Goal: Information Seeking & Learning: Learn about a topic

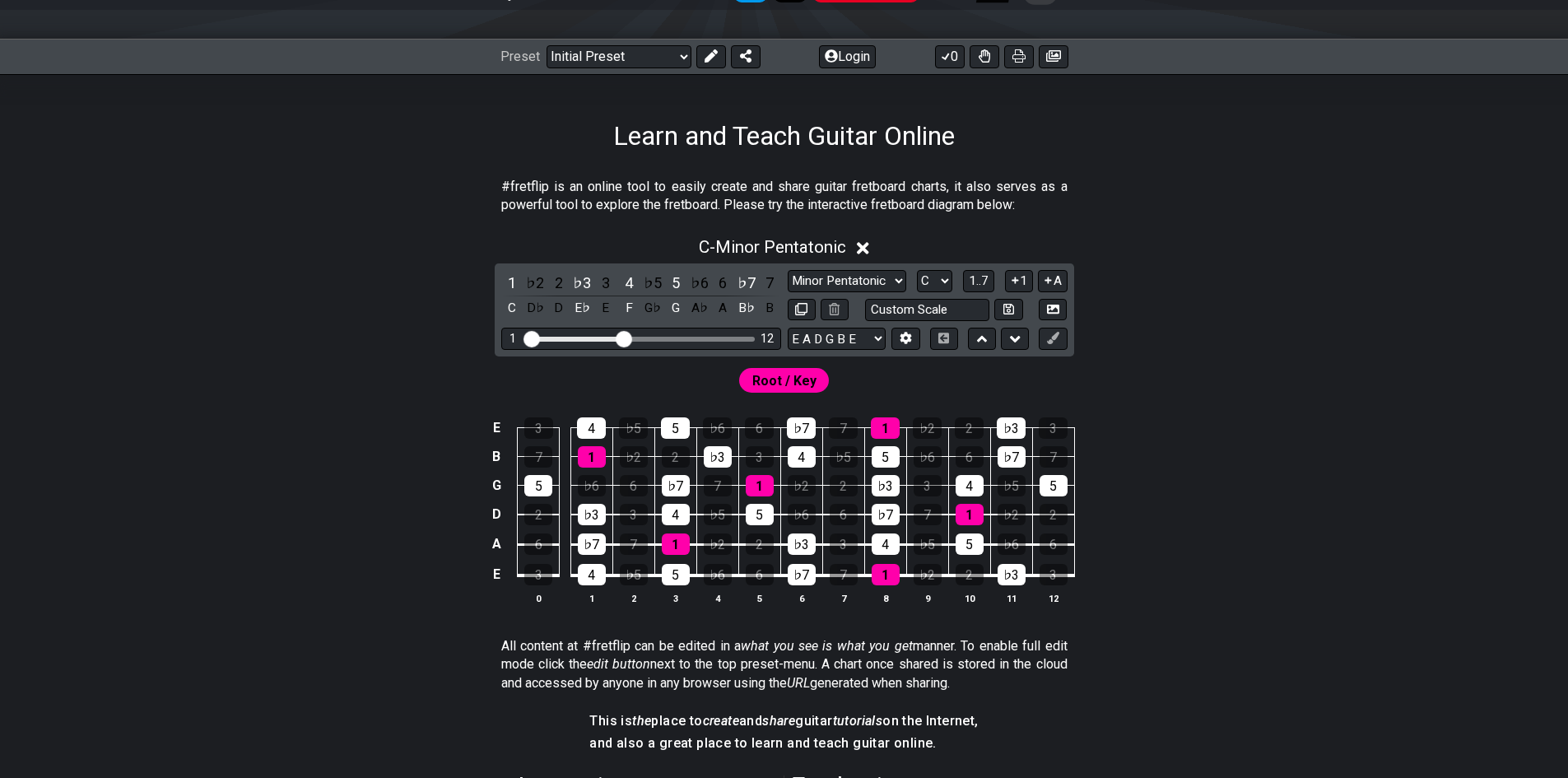
scroll to position [165, 0]
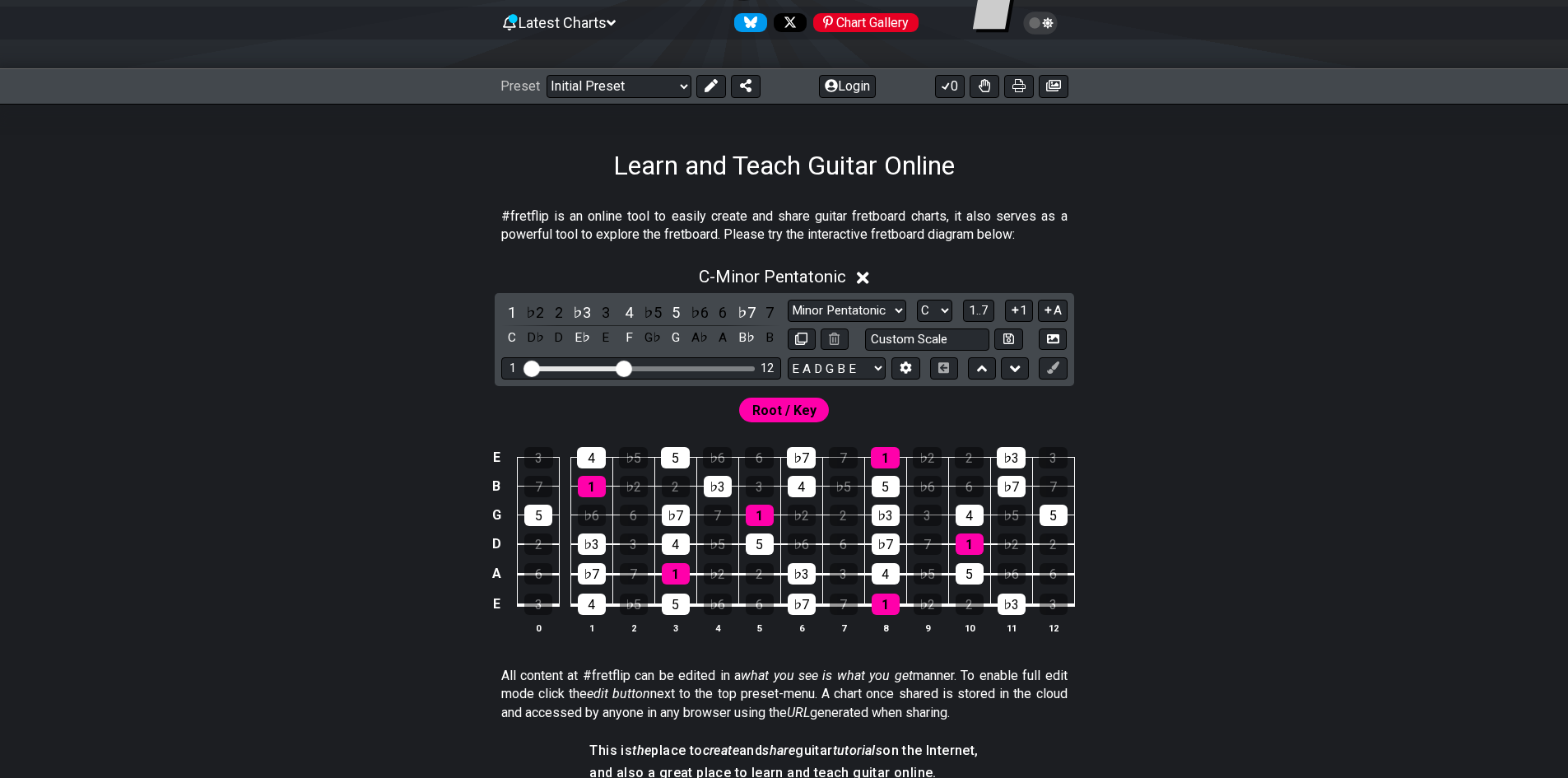
drag, startPoint x: 624, startPoint y: 376, endPoint x: 641, endPoint y: 369, distance: 18.4
click at [683, 362] on div "1 12" at bounding box center [641, 368] width 280 height 22
drag, startPoint x: 619, startPoint y: 371, endPoint x: 628, endPoint y: 382, distance: 14.2
click at [628, 368] on input "Visible fret range" at bounding box center [641, 368] width 234 height 0
click at [864, 277] on icon at bounding box center [863, 277] width 12 height 12
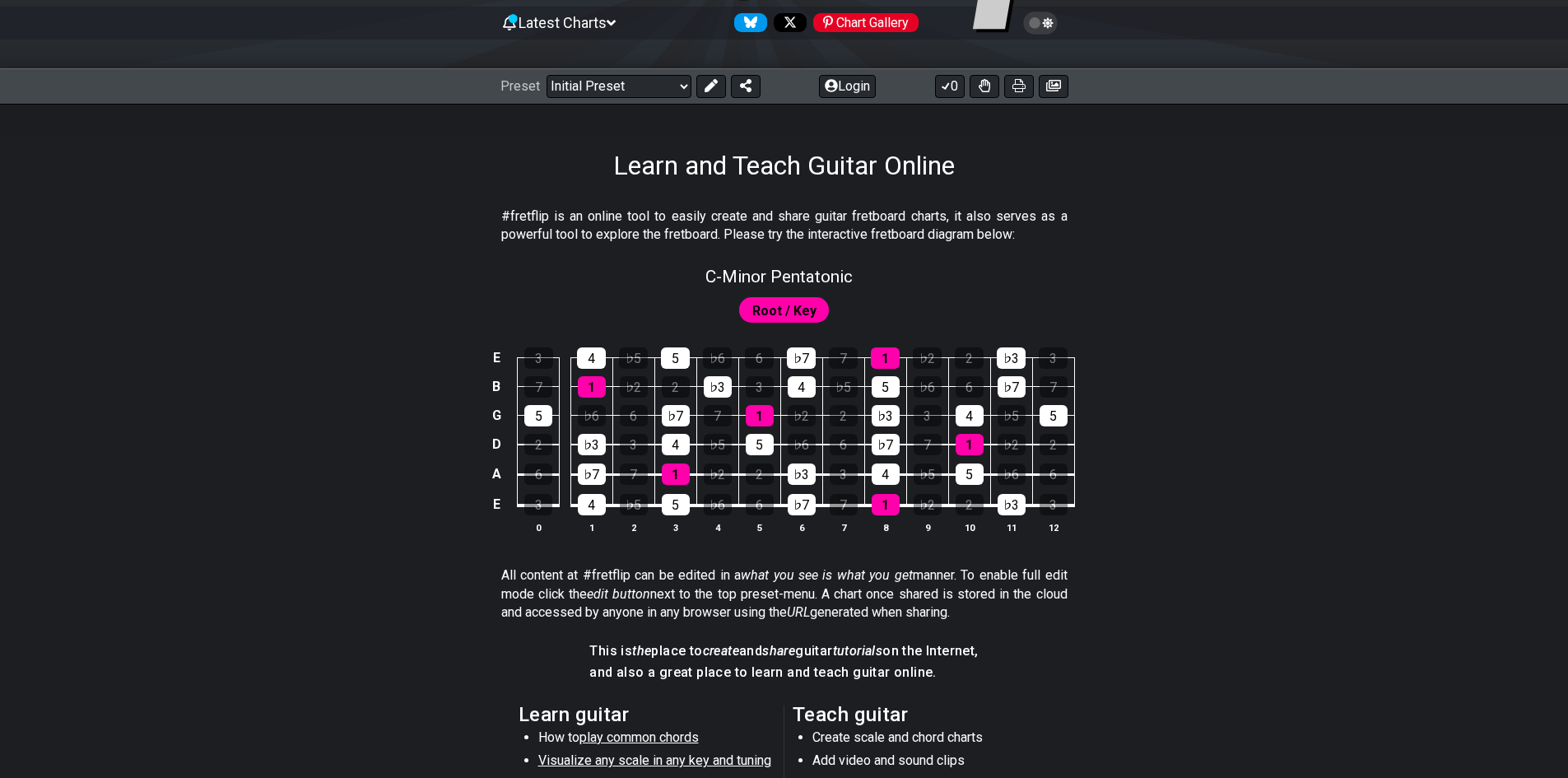
click at [804, 310] on span "Root / Key" at bounding box center [784, 311] width 64 height 24
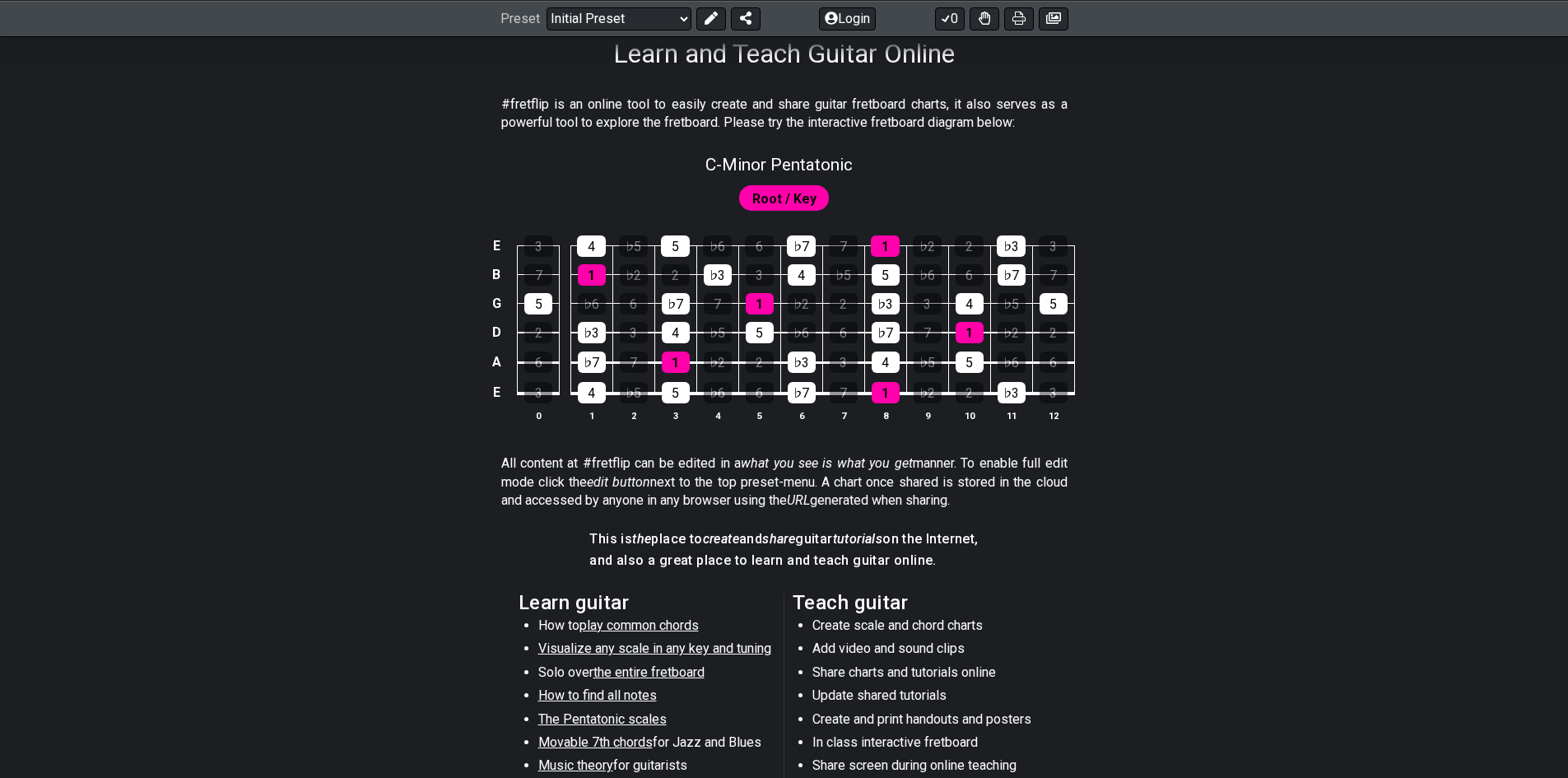
scroll to position [247, 0]
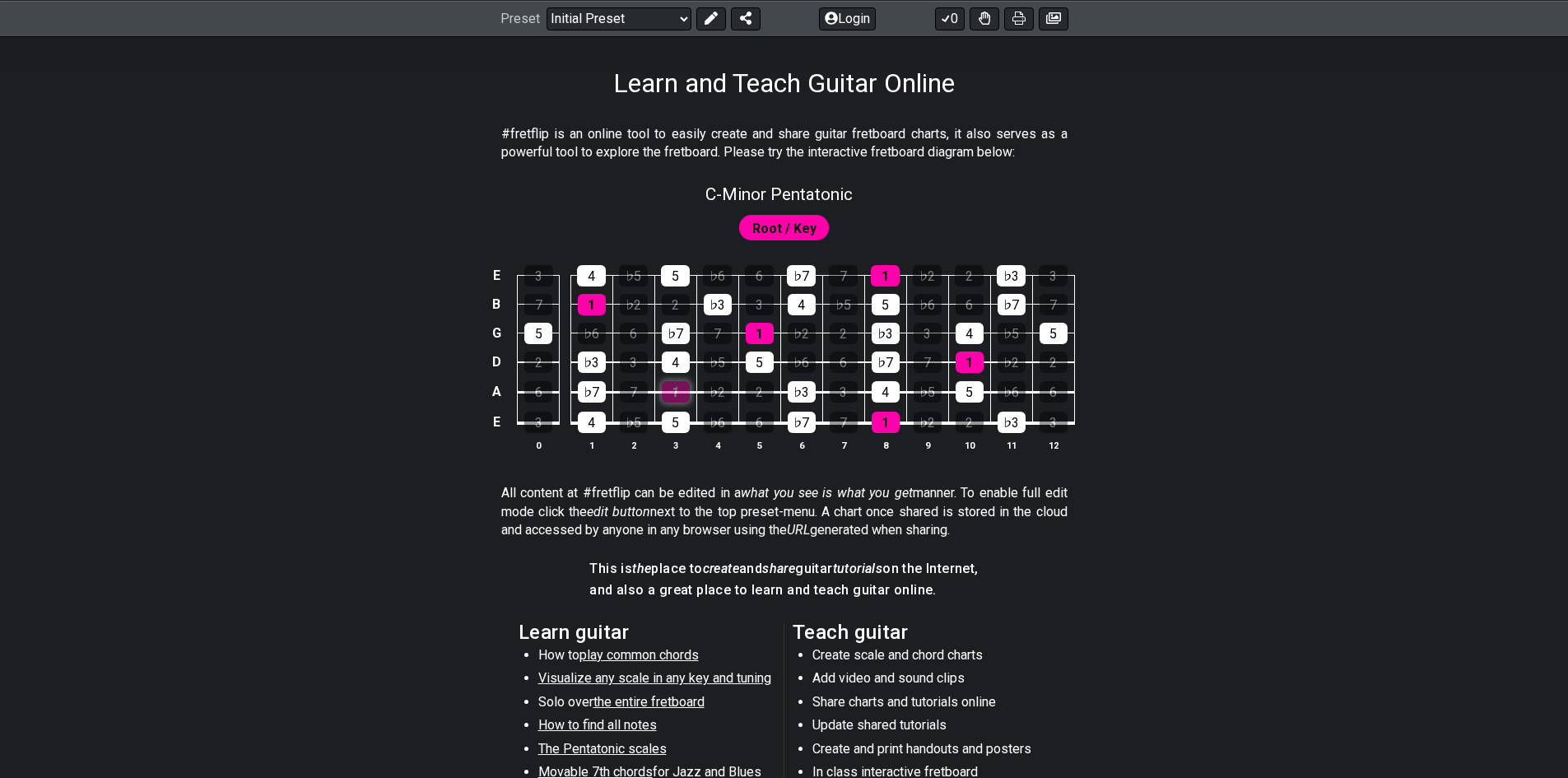
click at [672, 389] on div "1" at bounding box center [676, 392] width 28 height 21
click at [675, 427] on div "5" at bounding box center [676, 422] width 28 height 21
click at [786, 420] on td "♭7" at bounding box center [801, 407] width 42 height 31
click at [788, 420] on div "♭7" at bounding box center [802, 422] width 28 height 21
click at [802, 398] on div "♭3" at bounding box center [802, 392] width 28 height 21
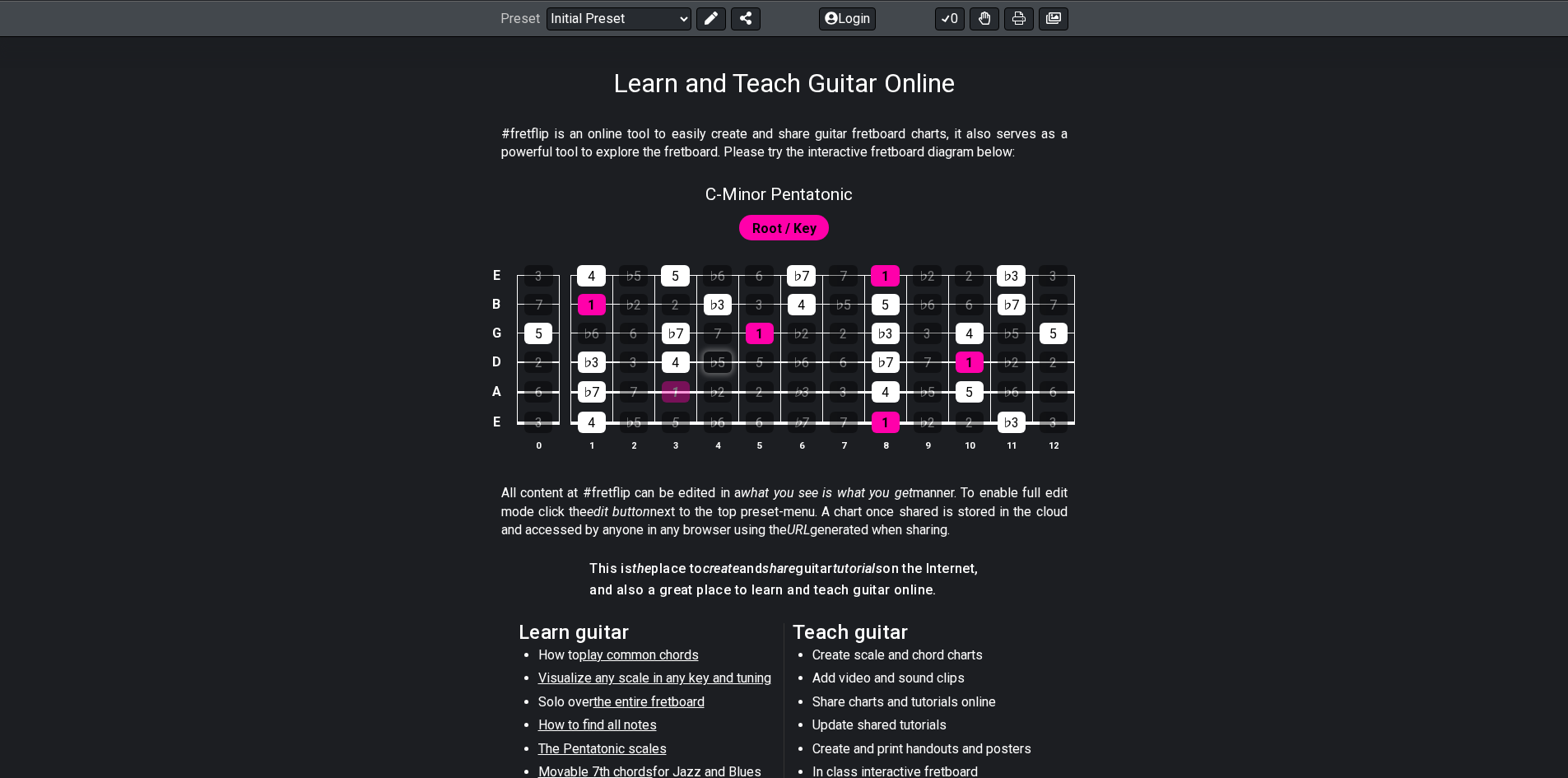
drag, startPoint x: 757, startPoint y: 369, endPoint x: 709, endPoint y: 367, distance: 48.0
click at [758, 369] on div "5" at bounding box center [760, 362] width 28 height 21
click at [665, 360] on div "4" at bounding box center [676, 362] width 28 height 21
click at [670, 340] on div "♭7" at bounding box center [676, 333] width 28 height 21
click at [756, 332] on div "1" at bounding box center [760, 333] width 28 height 21
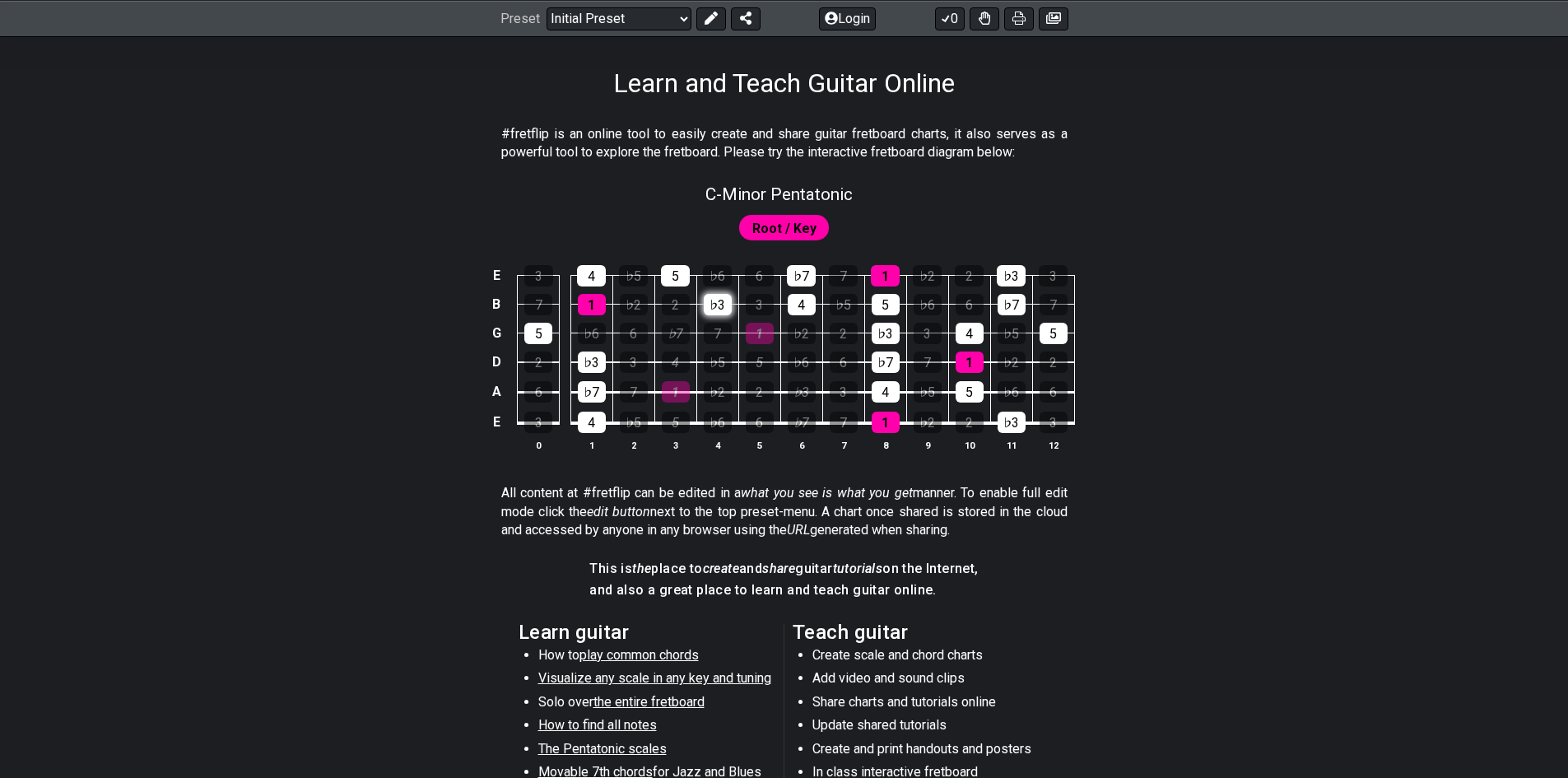
click at [720, 311] on div "♭3" at bounding box center [718, 304] width 28 height 21
click at [808, 309] on div "4" at bounding box center [802, 304] width 28 height 21
click at [684, 284] on div "5" at bounding box center [676, 276] width 29 height 21
click at [783, 226] on span "Root / Key" at bounding box center [784, 228] width 64 height 24
click at [444, 438] on div "E 3 4 ♭5 5 ♭6 6 ♭7 7 1 ♭2 2 ♭3 3 B 7 1 ♭2 2 ♭3 3 4 ♭5 5 ♭6 6 ♭7 7 G 5 ♭6 6 ♭7 7…" at bounding box center [785, 359] width 1285 height 231
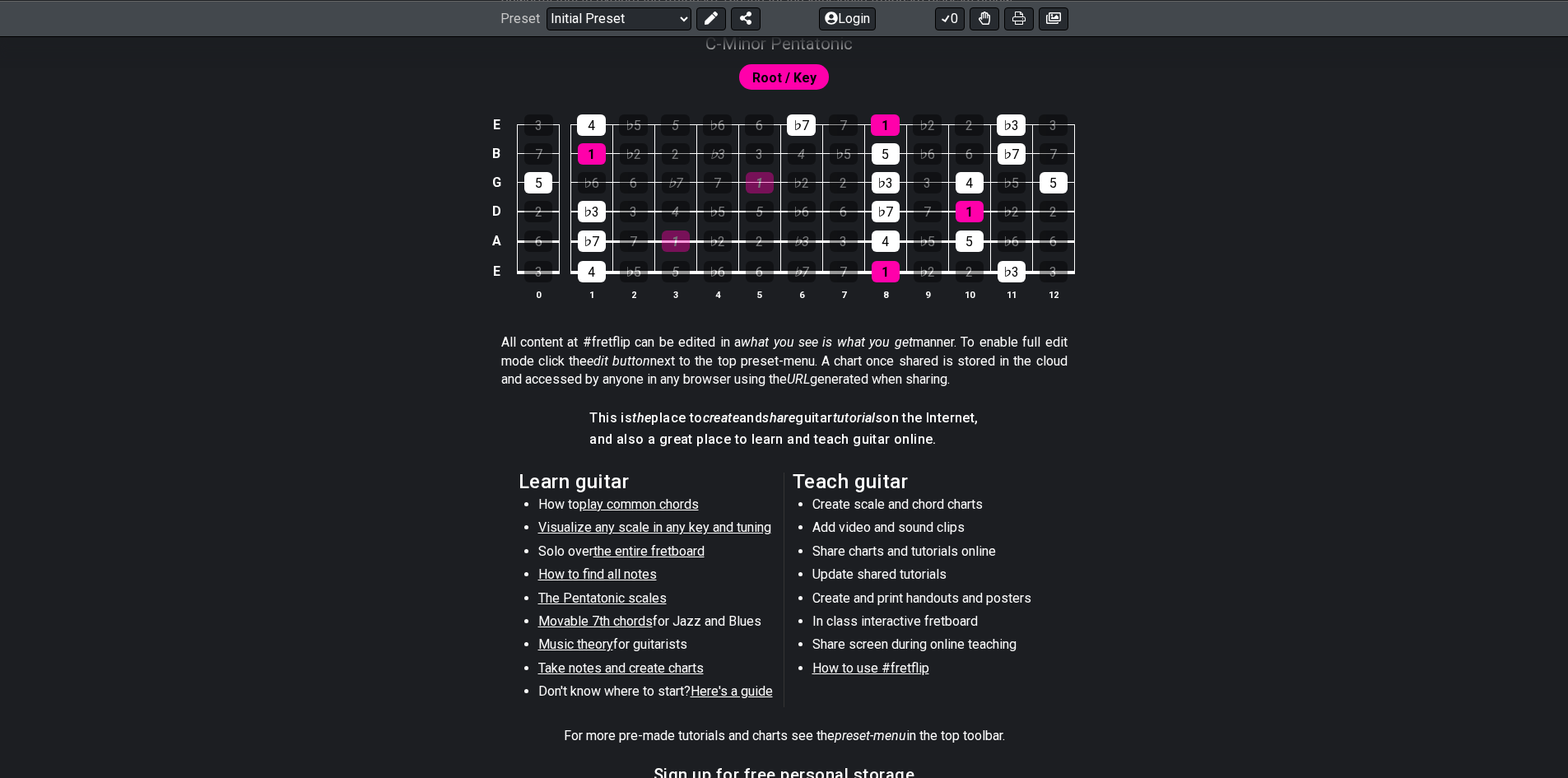
scroll to position [411, 0]
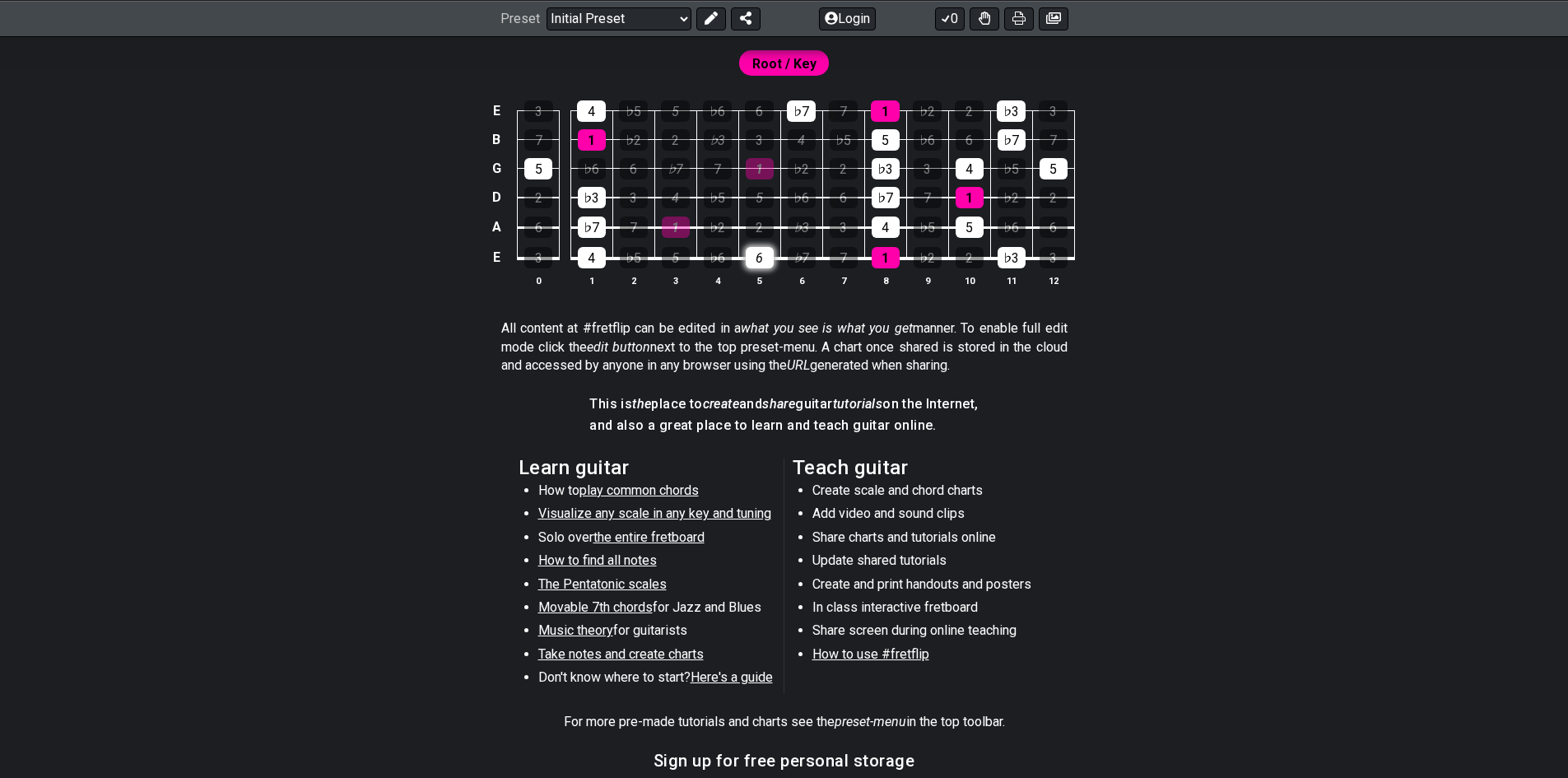
click at [754, 259] on div "6" at bounding box center [760, 258] width 28 height 21
click at [754, 258] on div "6" at bounding box center [760, 258] width 28 height 21
click at [714, 260] on div "♭6" at bounding box center [718, 258] width 28 height 21
click at [680, 262] on div "5" at bounding box center [676, 258] width 28 height 21
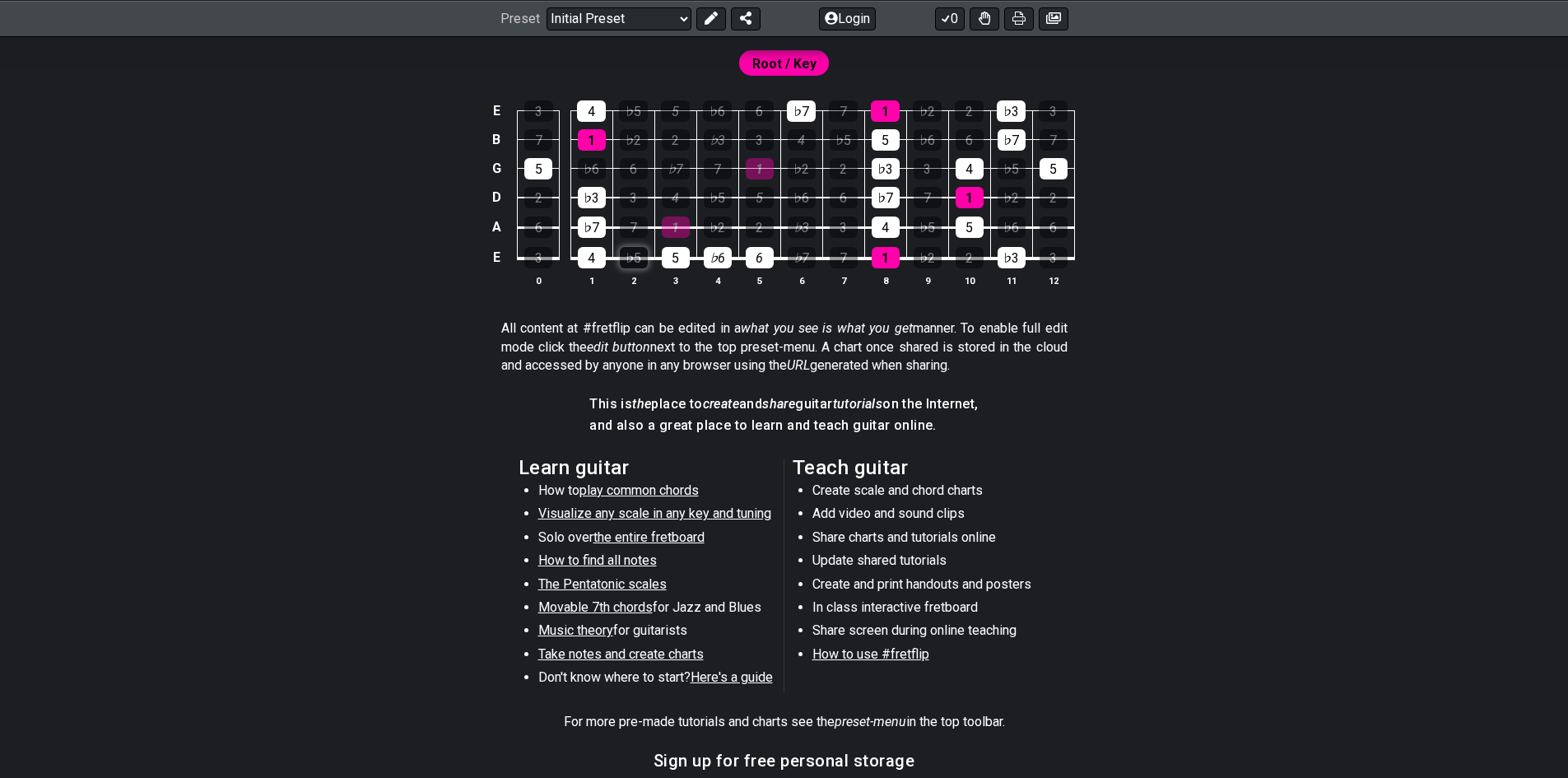
click at [630, 263] on div "♭5" at bounding box center [634, 258] width 28 height 21
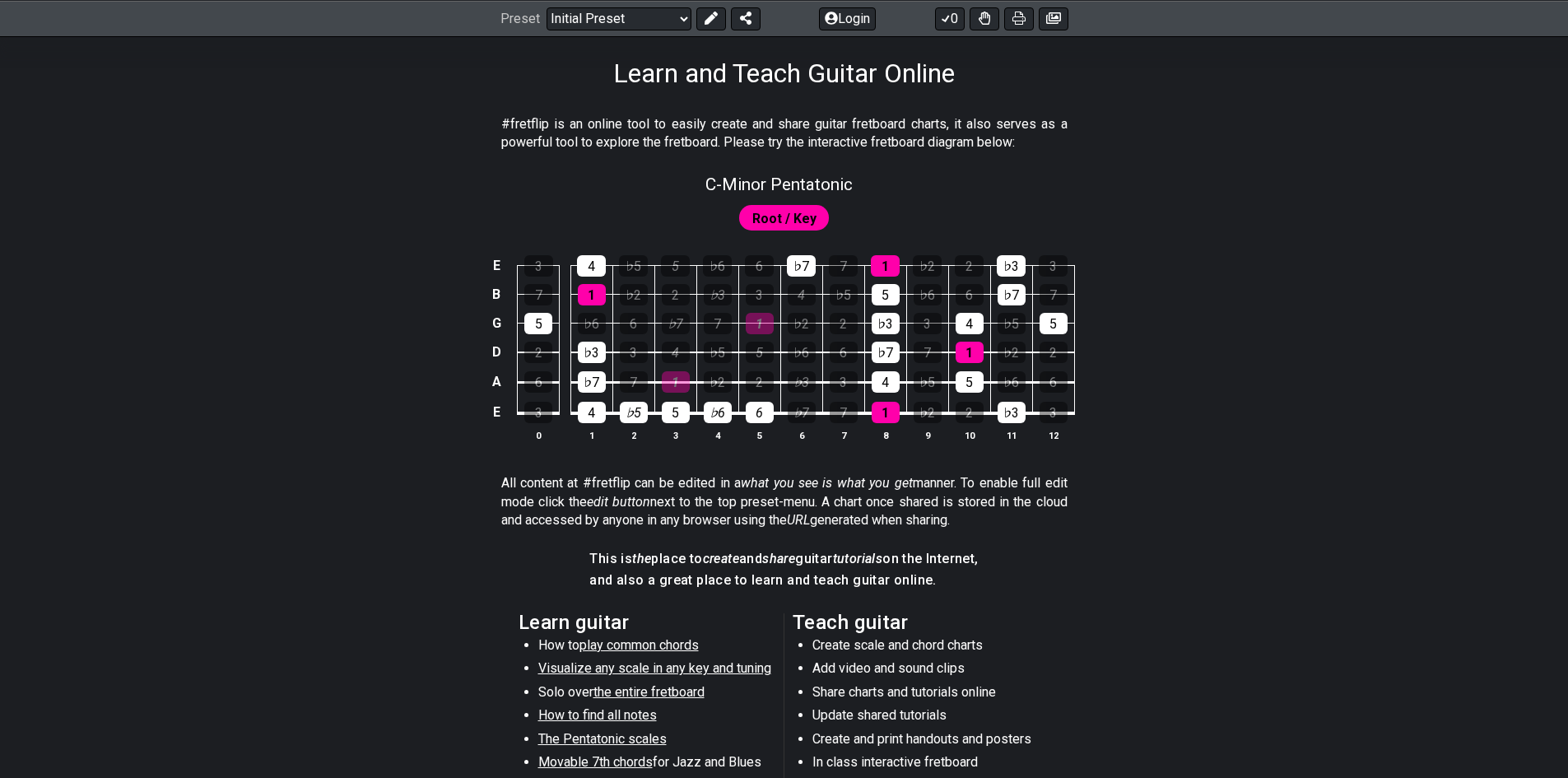
scroll to position [247, 0]
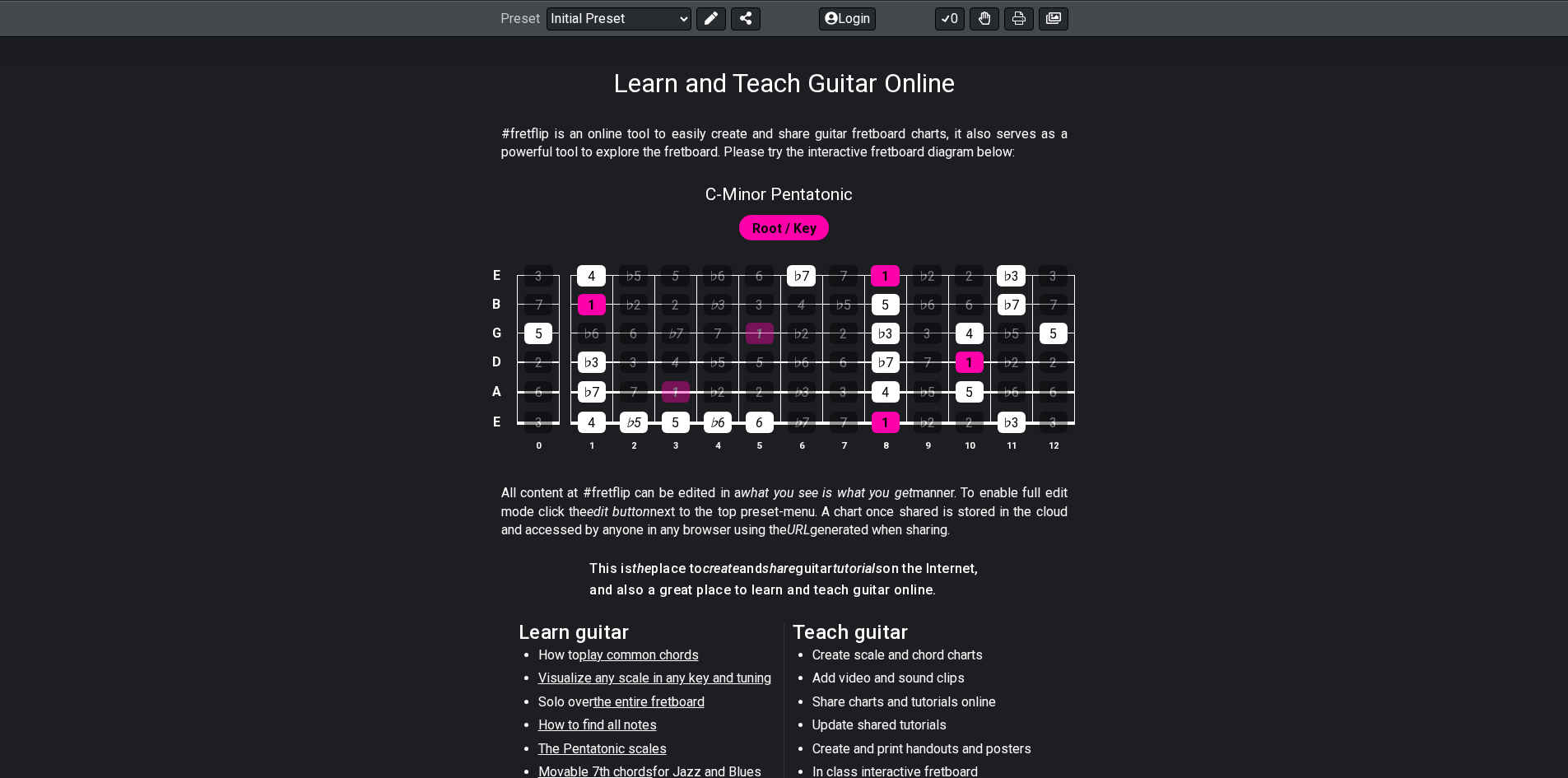
click at [793, 222] on span "Root / Key" at bounding box center [784, 228] width 64 height 24
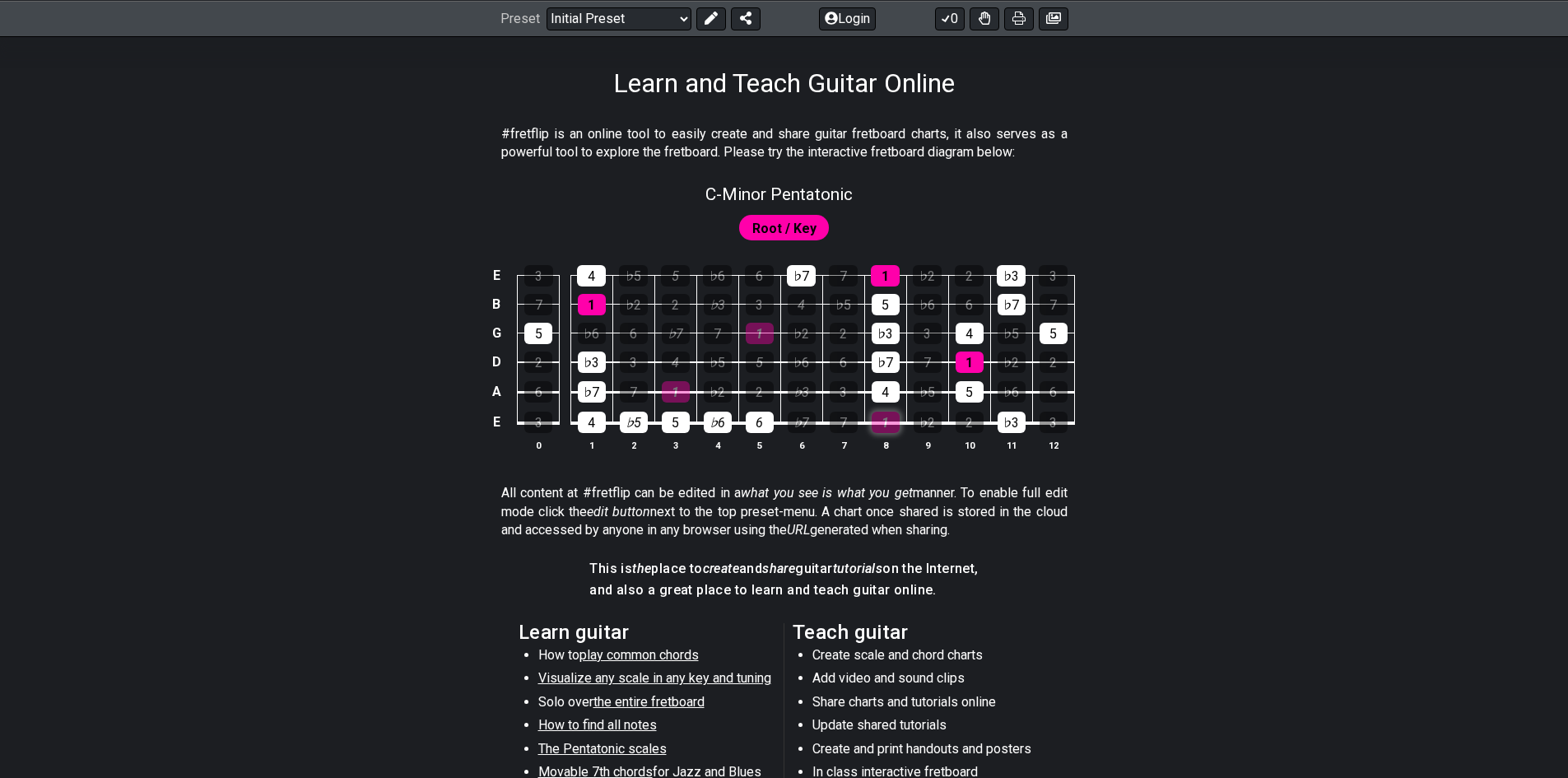
click at [881, 416] on div "1" at bounding box center [885, 422] width 28 height 21
click at [848, 425] on div "7" at bounding box center [843, 422] width 28 height 21
click at [838, 425] on div "7" at bounding box center [843, 422] width 28 height 21
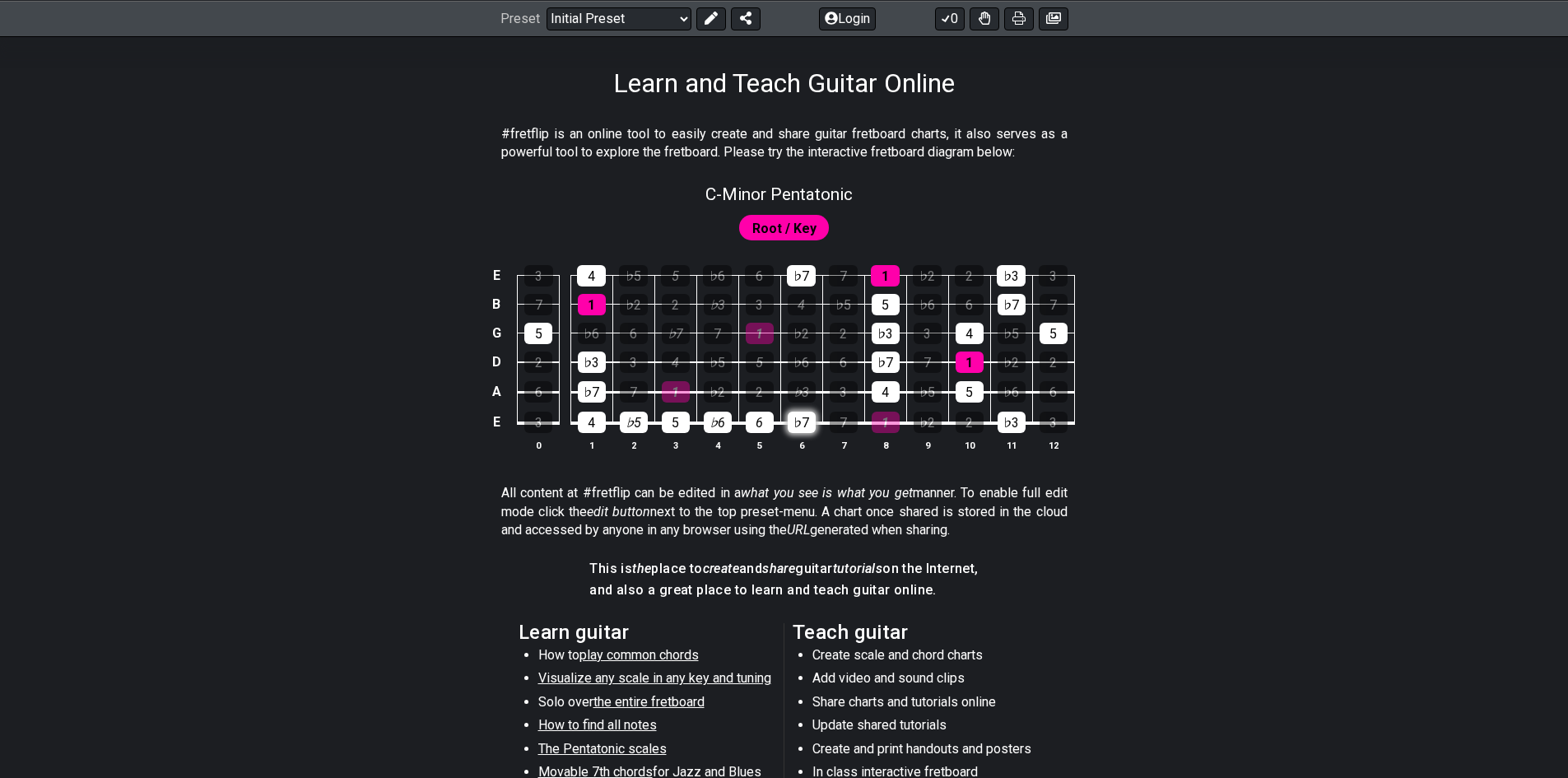
click at [810, 429] on div "♭7" at bounding box center [802, 422] width 28 height 21
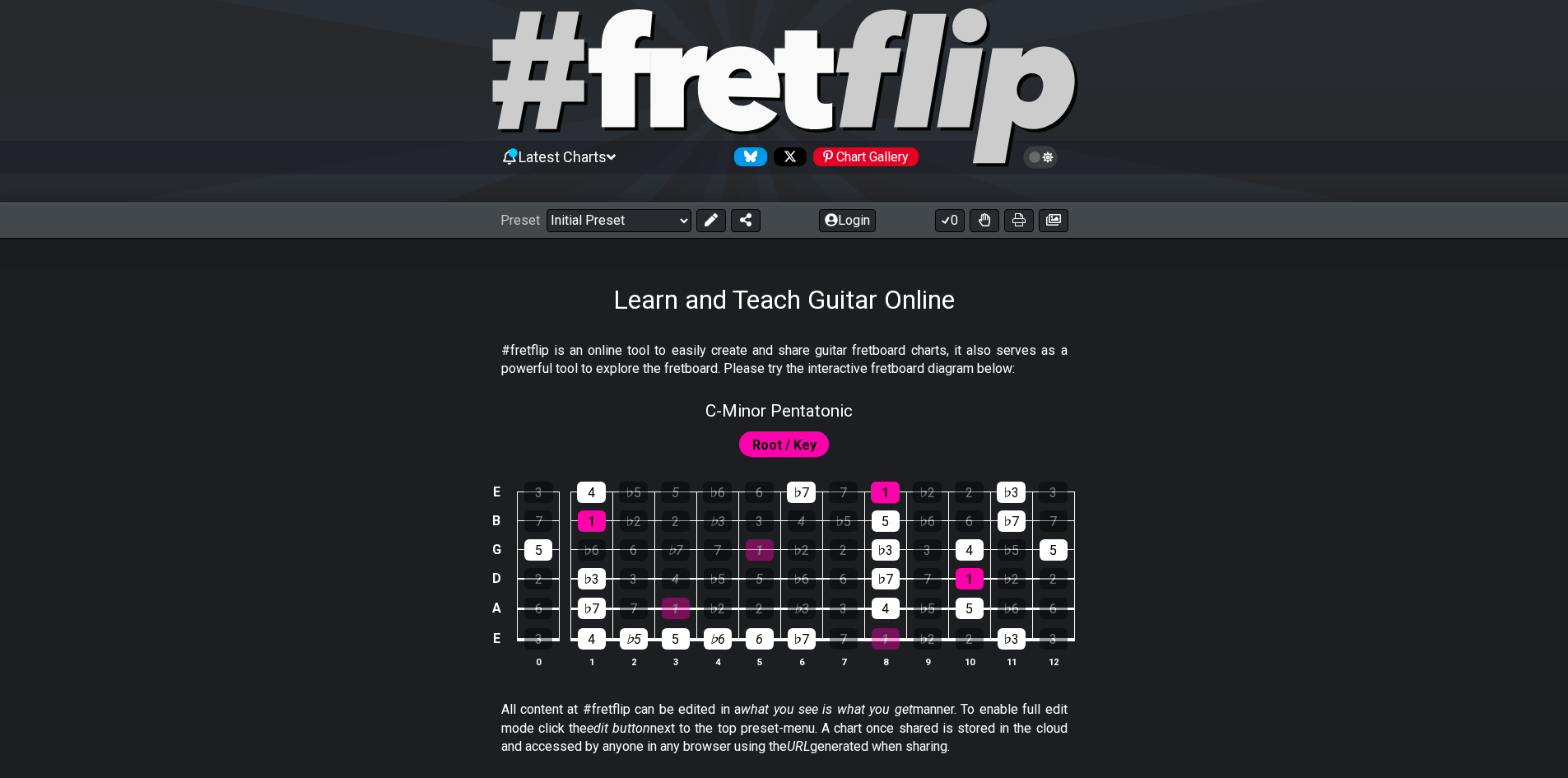
scroll to position [0, 0]
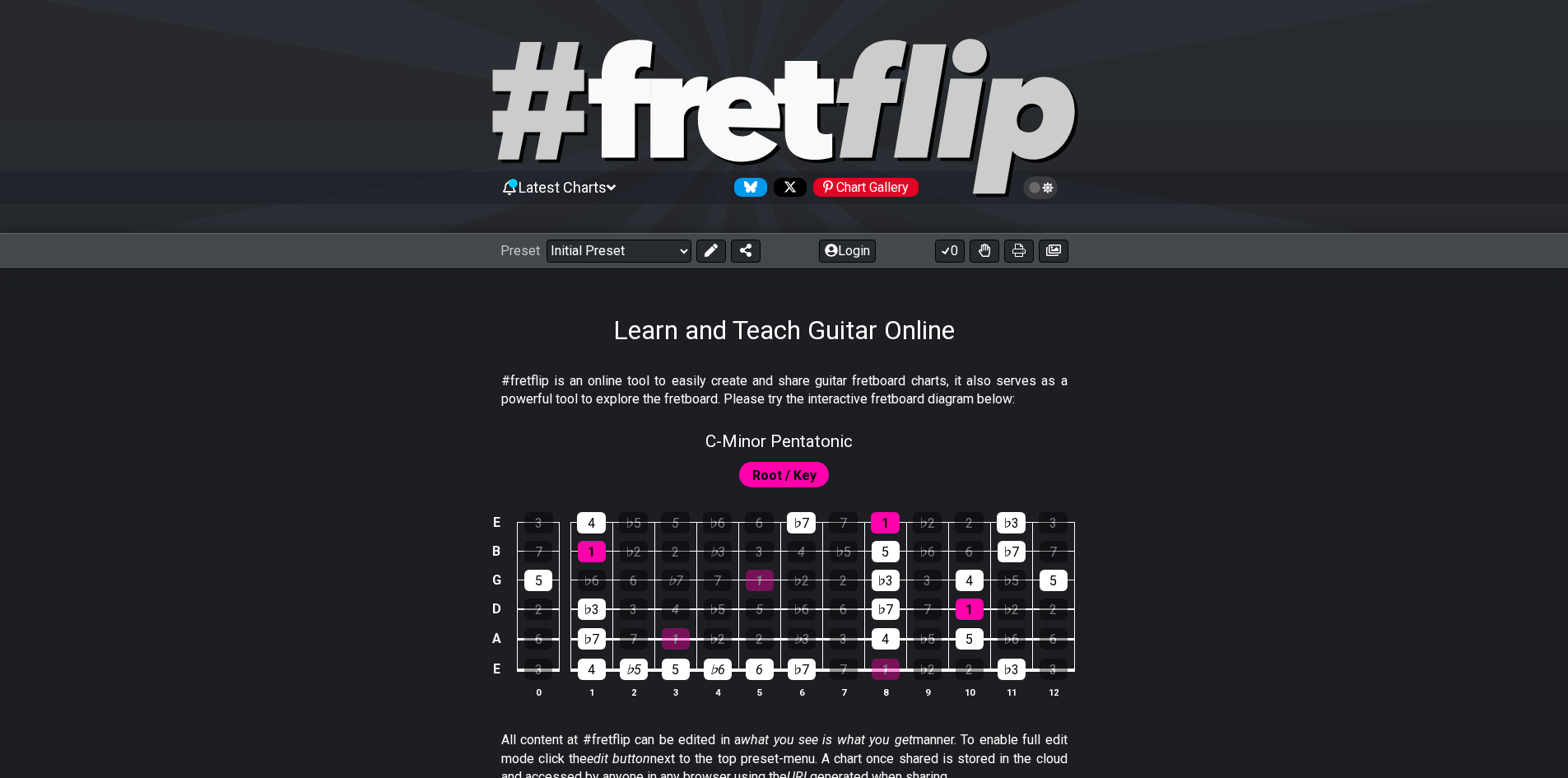
click at [616, 188] on icon at bounding box center [611, 187] width 9 height 15
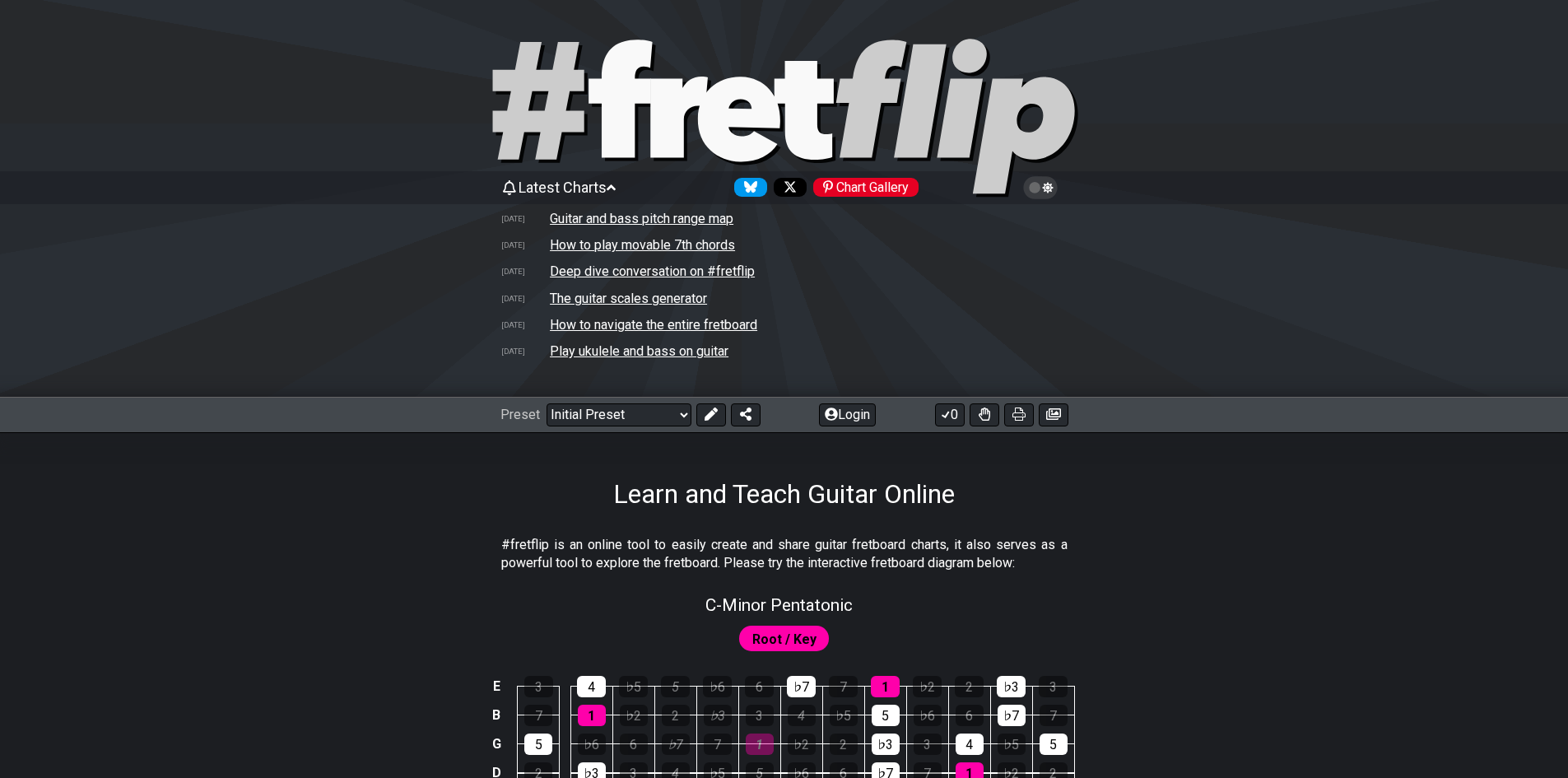
click at [620, 241] on td "How to play movable 7th chords" at bounding box center [642, 245] width 187 height 17
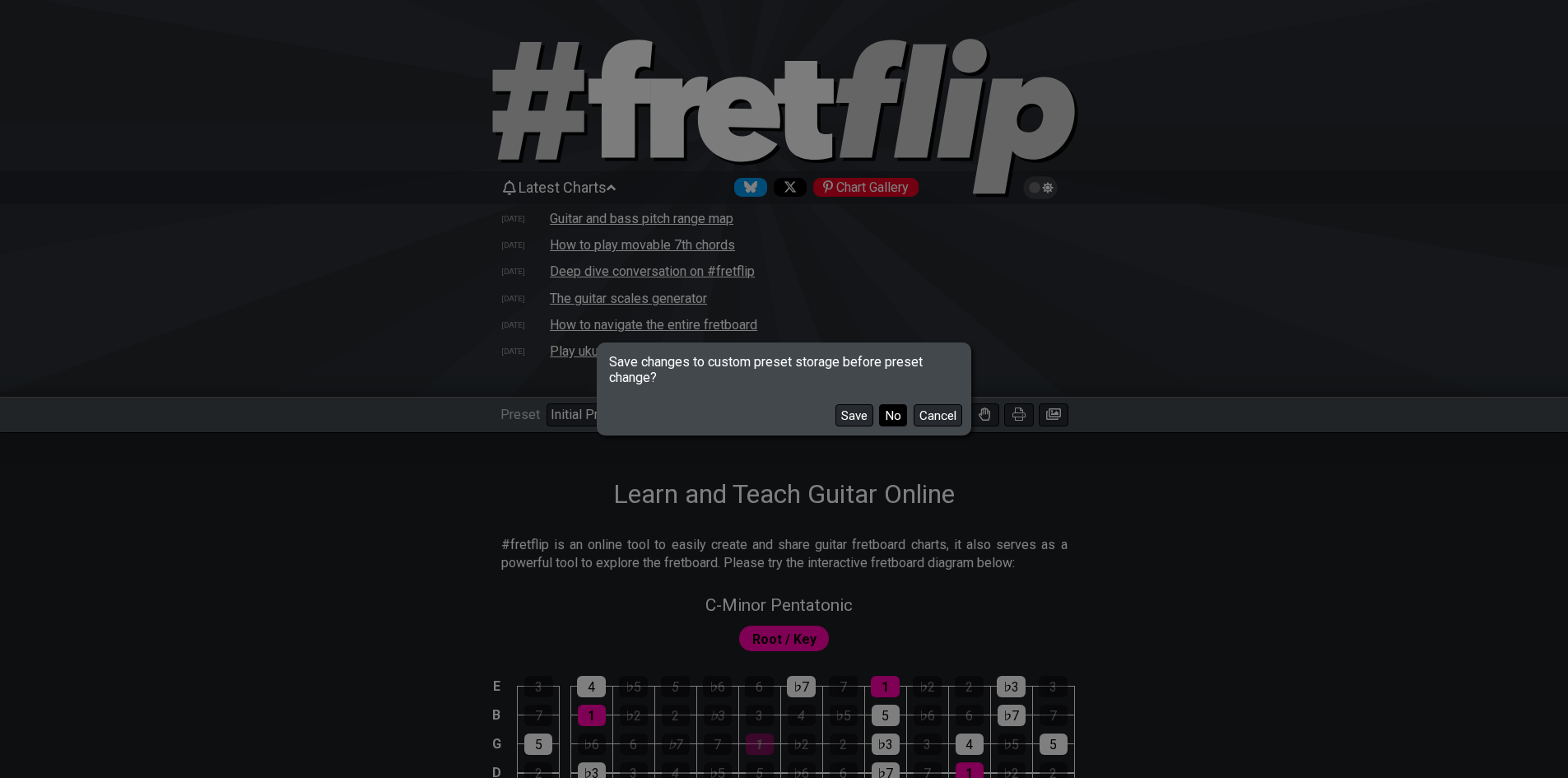
click at [889, 411] on button "No" at bounding box center [893, 416] width 28 height 22
select select "/movable-7th-chords"
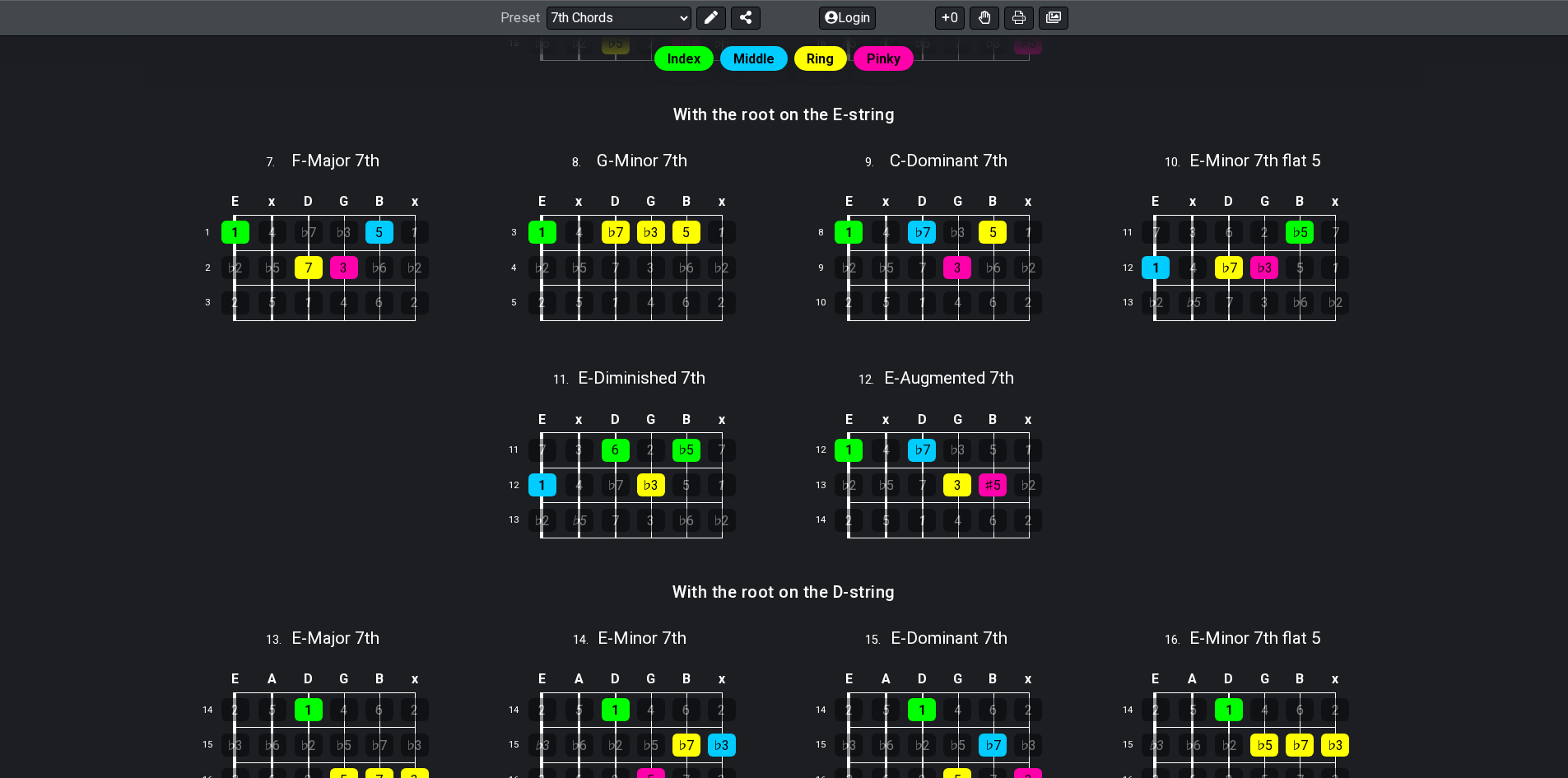
scroll to position [1235, 0]
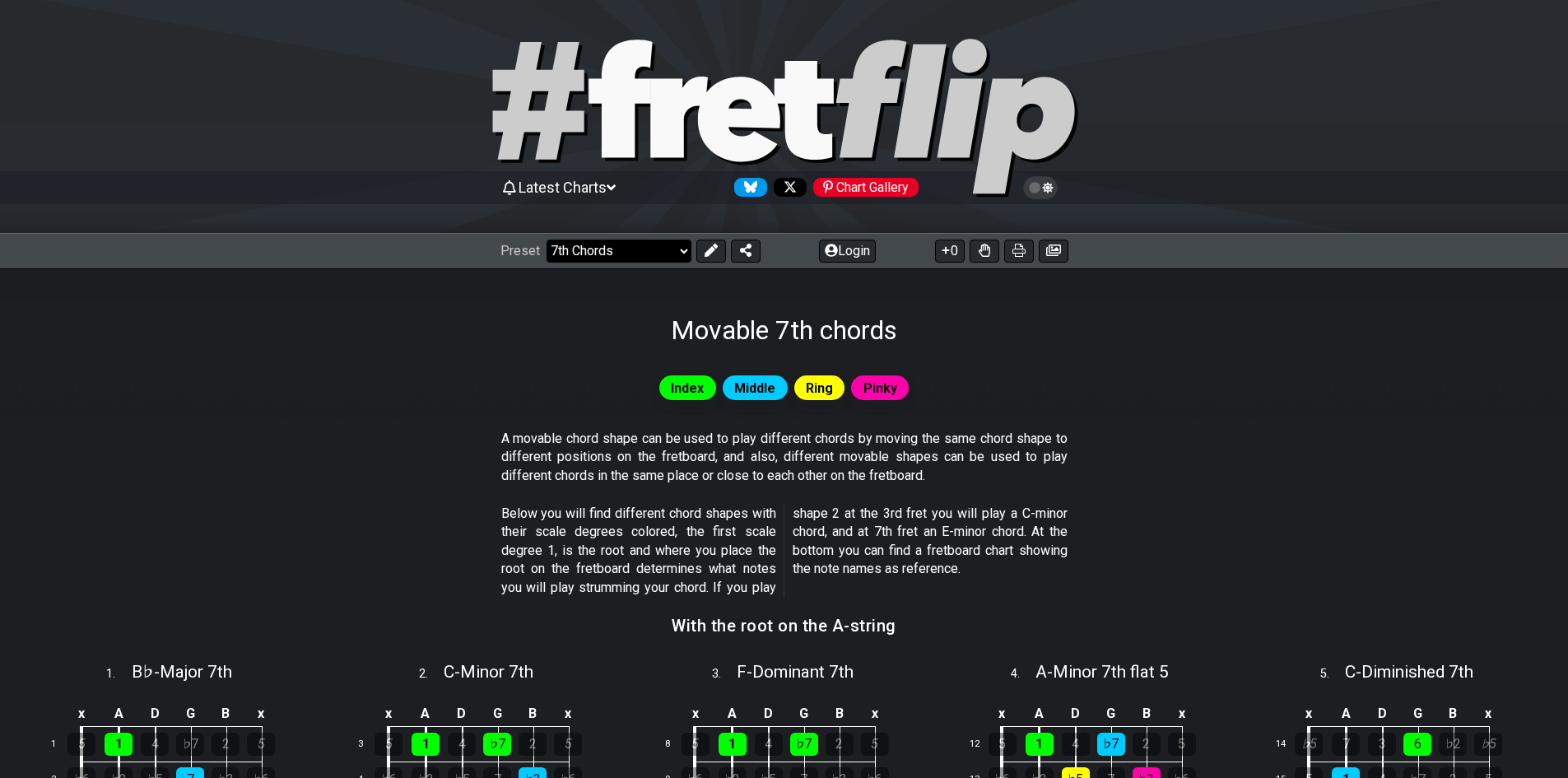
click at [675, 250] on select "Welcome to #fretflip! Initial Preset Custom Preset Minor Pentatonic Major Penta…" at bounding box center [619, 251] width 145 height 23
click at [547, 240] on select "Welcome to #fretflip! Initial Preset Custom Preset Minor Pentatonic Major Penta…" at bounding box center [619, 251] width 145 height 23
select select "/welcome"
select select "C"
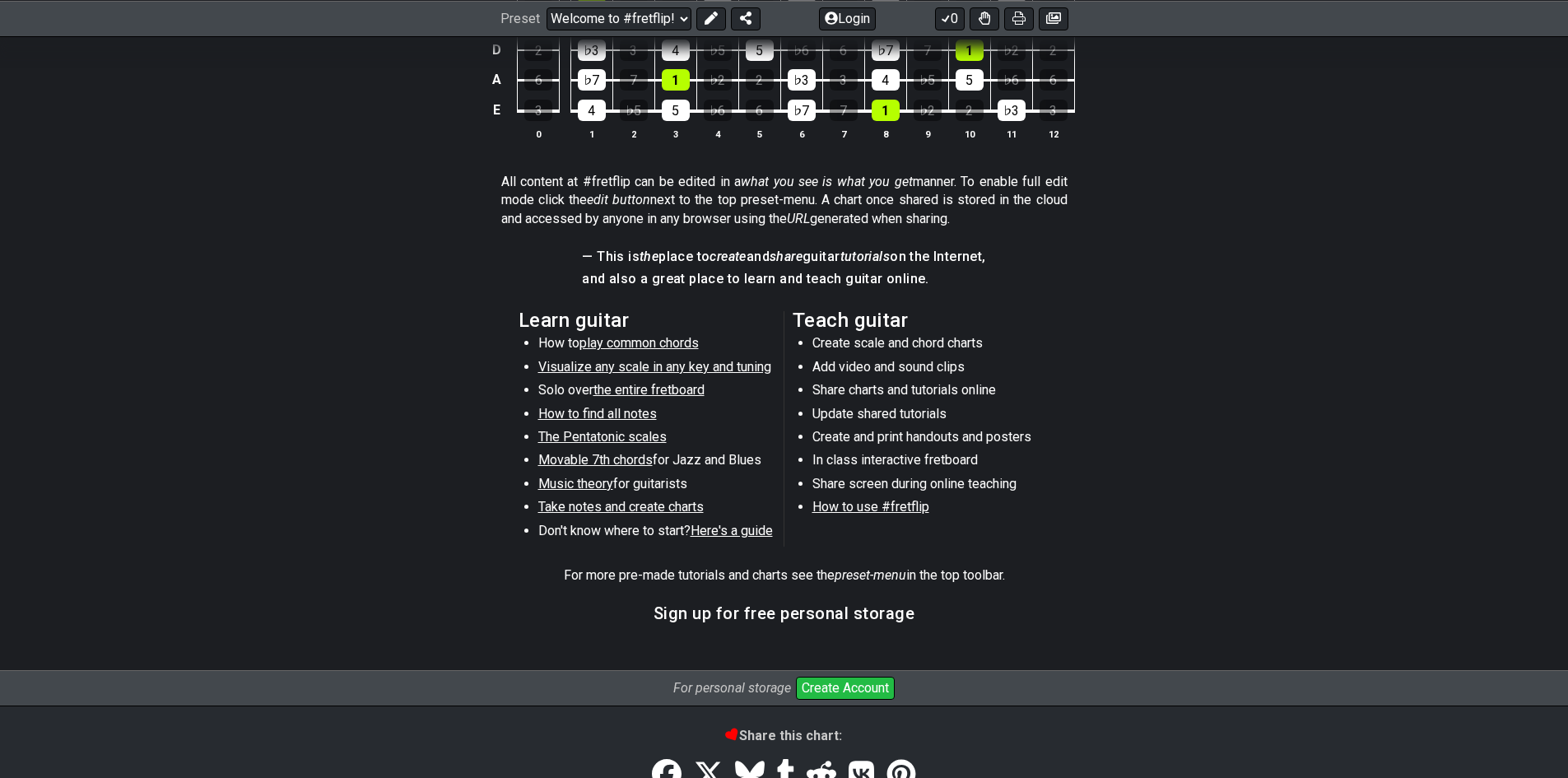
scroll to position [741, 0]
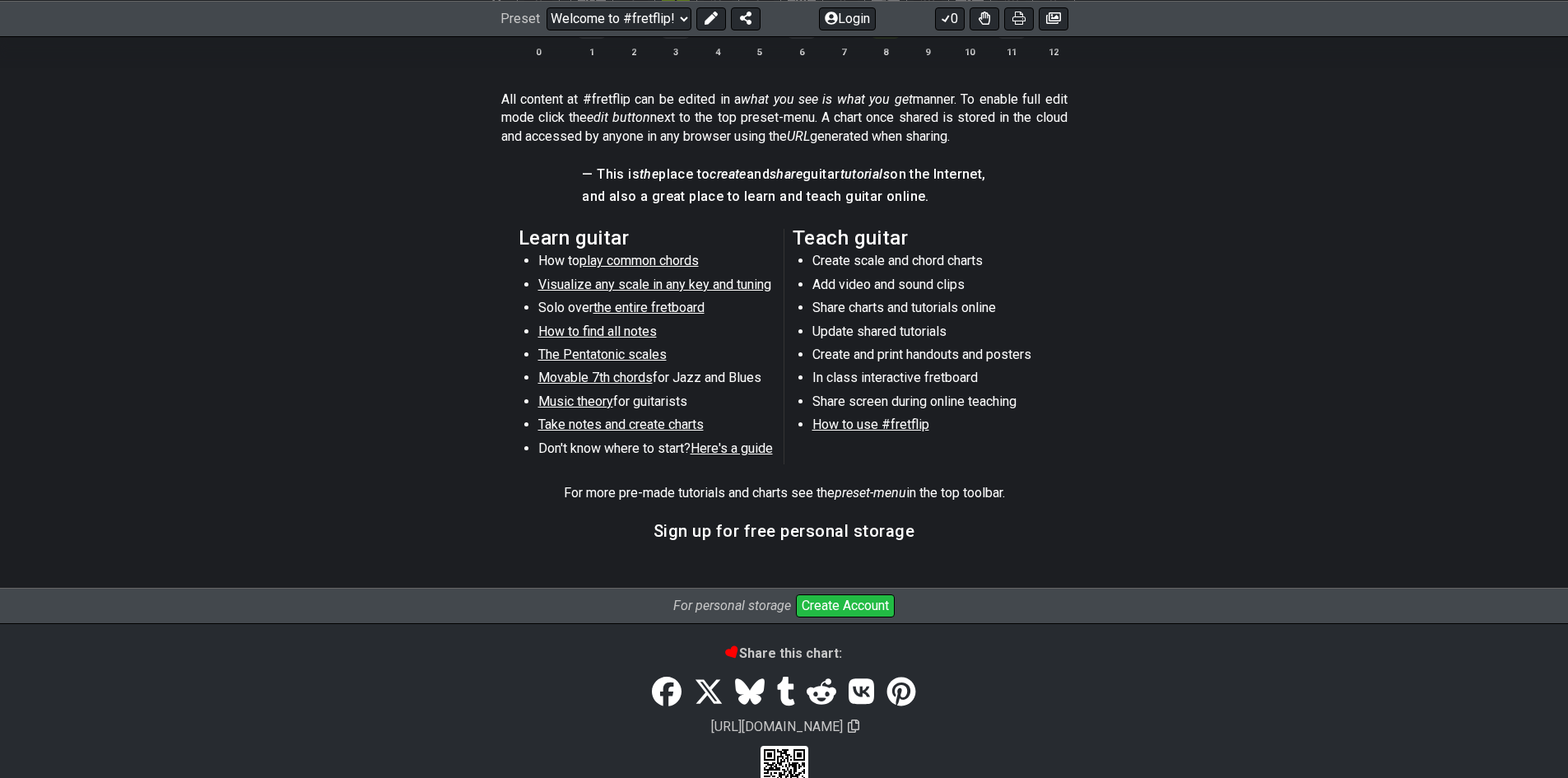
click at [597, 307] on span "the entire fretboard" at bounding box center [648, 307] width 111 height 15
select select "/how-to-solo"
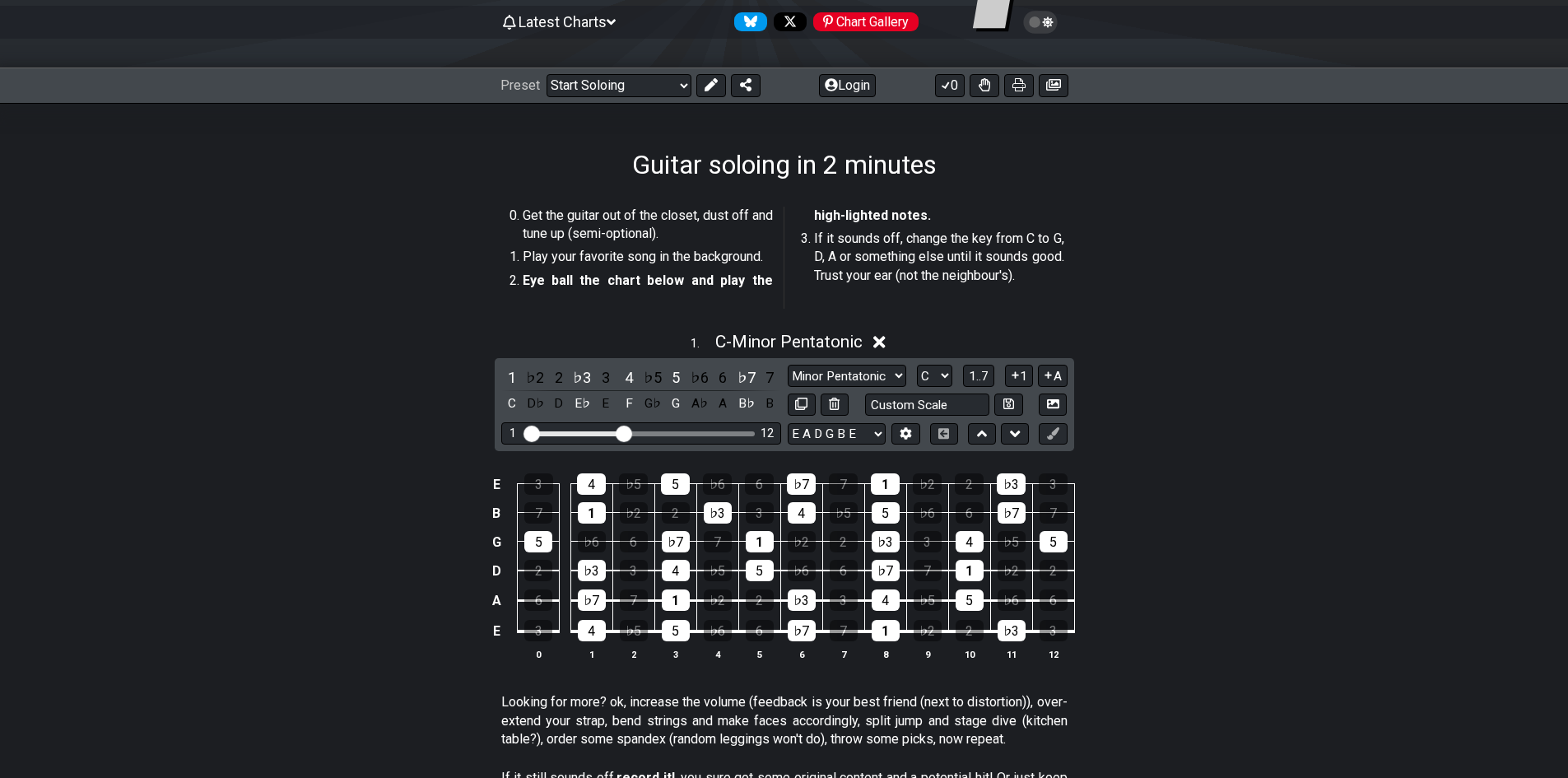
scroll to position [165, 0]
click at [676, 94] on select "Welcome to #fretflip! Initial Preset Custom Preset Minor Pentatonic Major Penta…" at bounding box center [619, 86] width 145 height 23
click at [547, 75] on select "Welcome to #fretflip! Initial Preset Custom Preset Minor Pentatonic Major Penta…" at bounding box center [619, 86] width 145 height 23
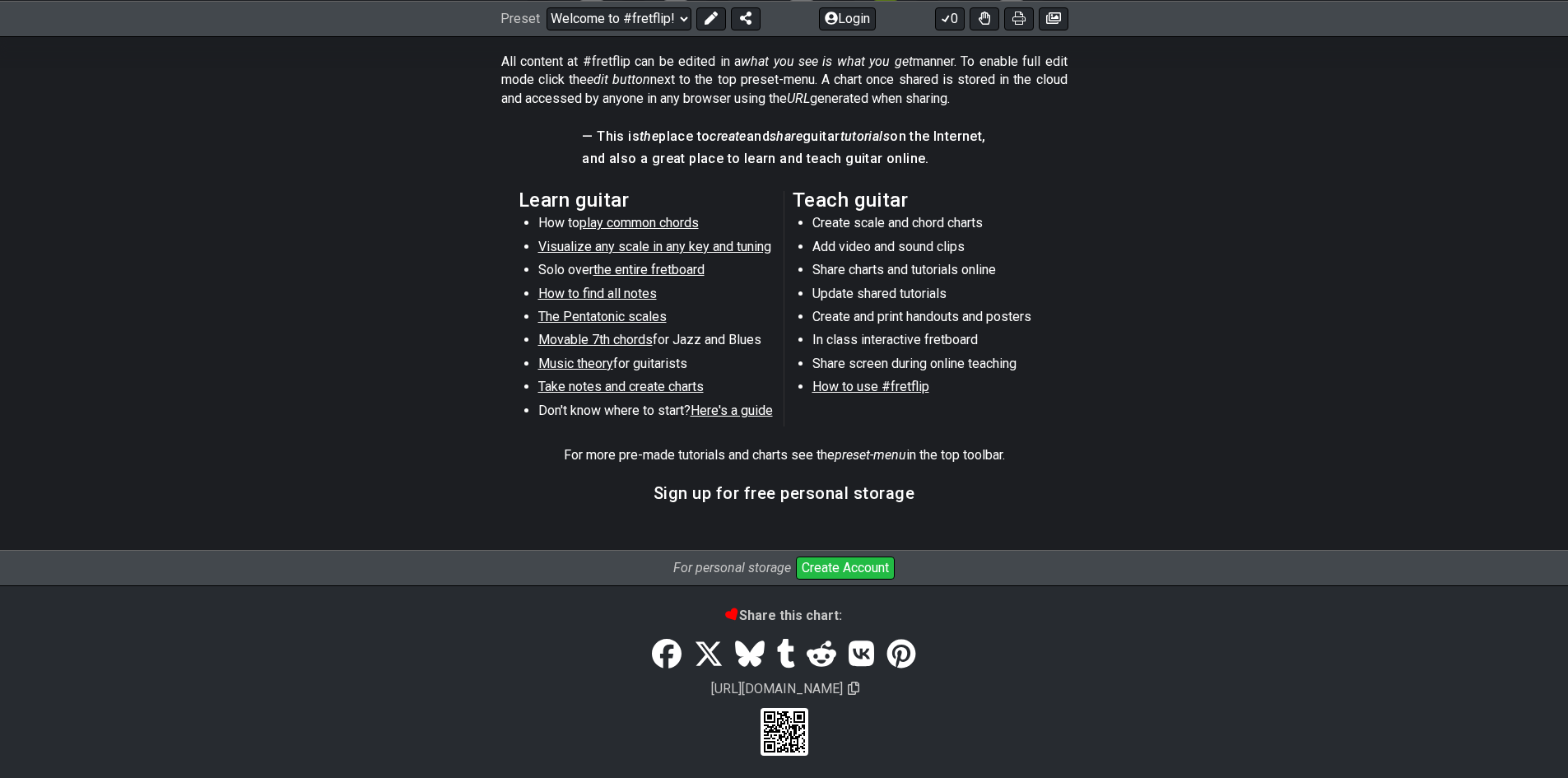
scroll to position [785, 0]
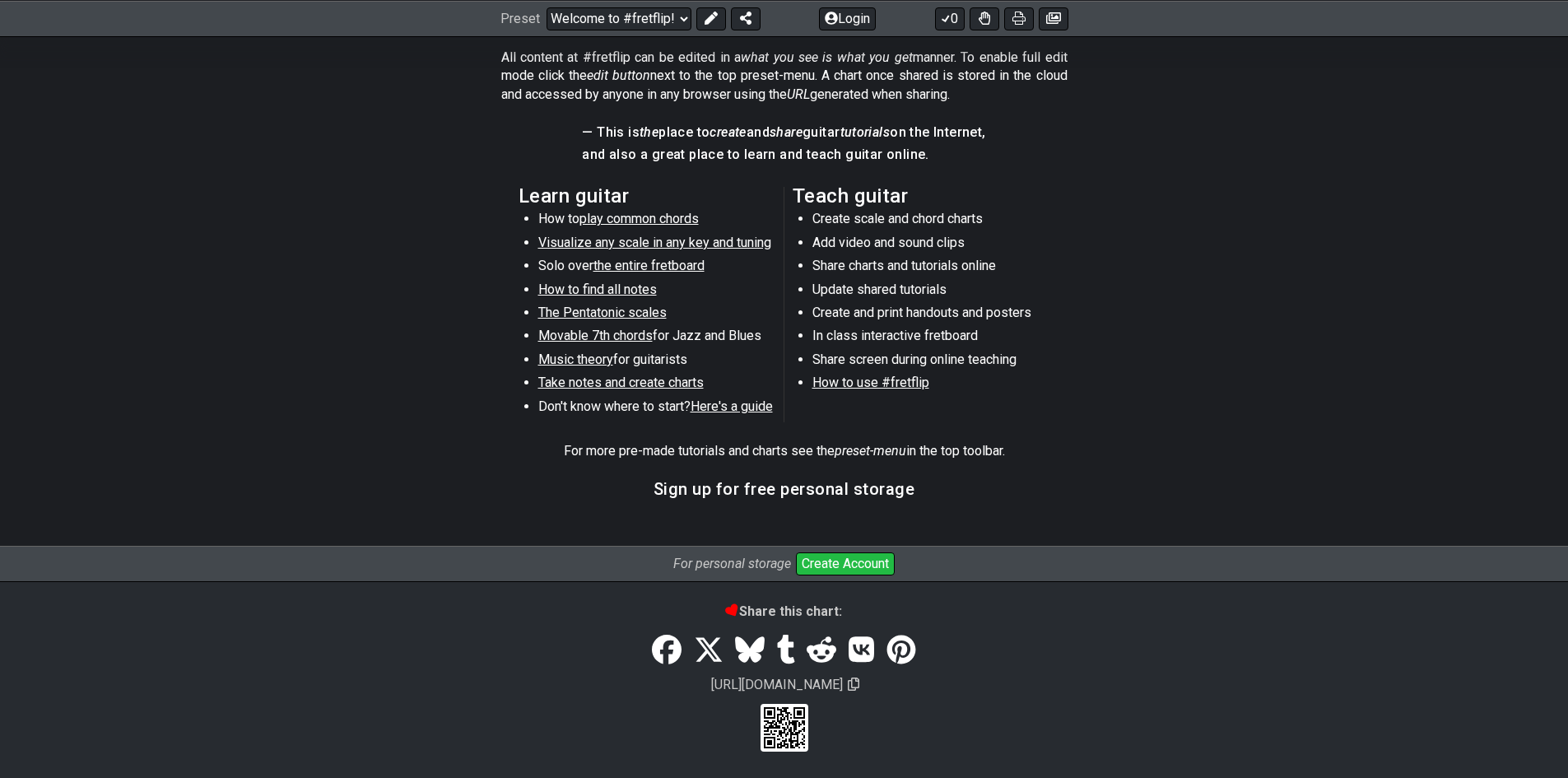
click at [548, 357] on span "Music theory" at bounding box center [575, 359] width 75 height 15
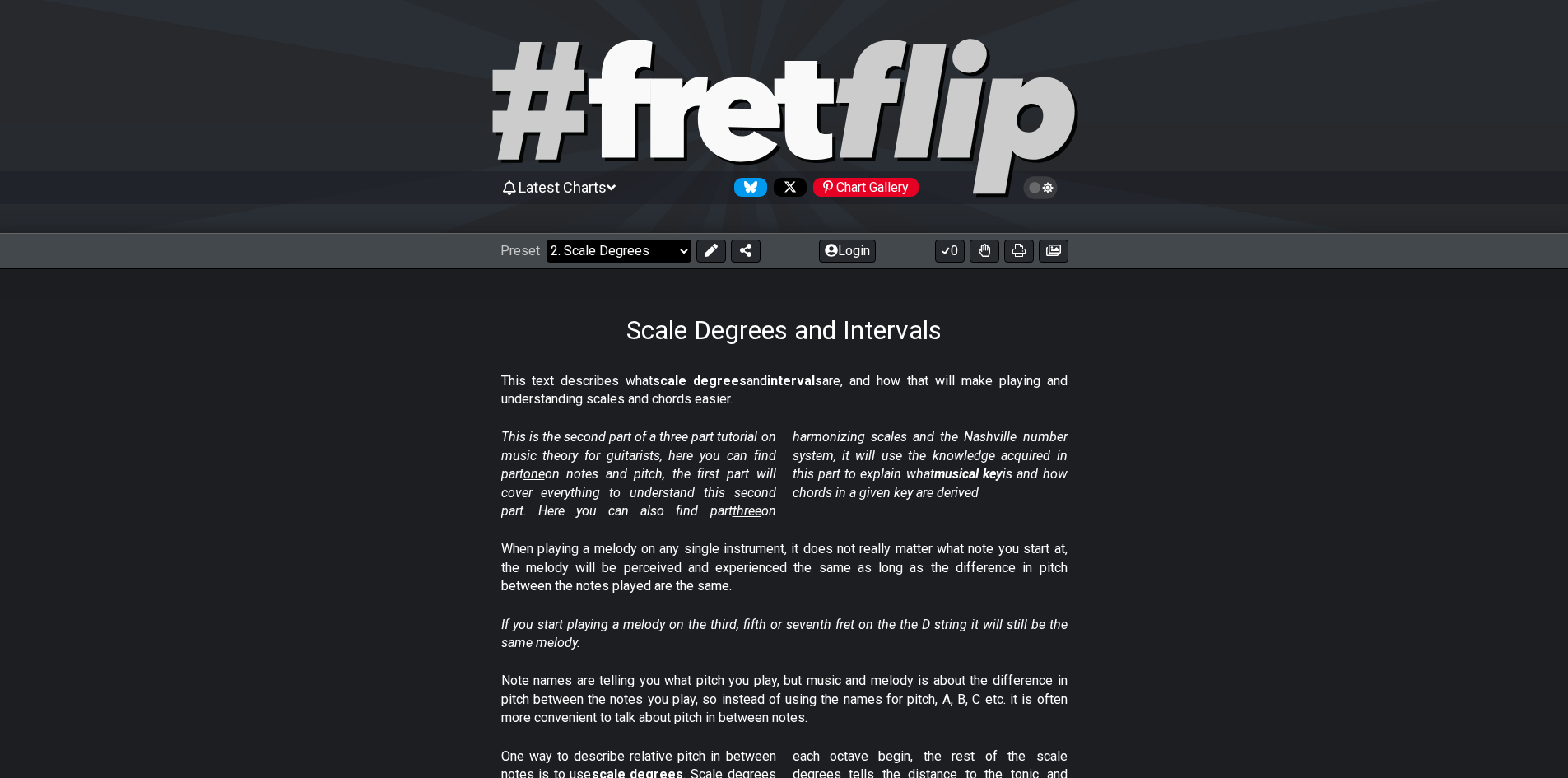
click at [672, 251] on select "Welcome to #fretflip! Initial Preset Custom Preset Minor Pentatonic Major Penta…" at bounding box center [619, 251] width 145 height 23
click at [547, 240] on select "Welcome to #fretflip! Initial Preset Custom Preset Minor Pentatonic Major Penta…" at bounding box center [619, 251] width 145 height 23
select select "/welcome"
select select "C"
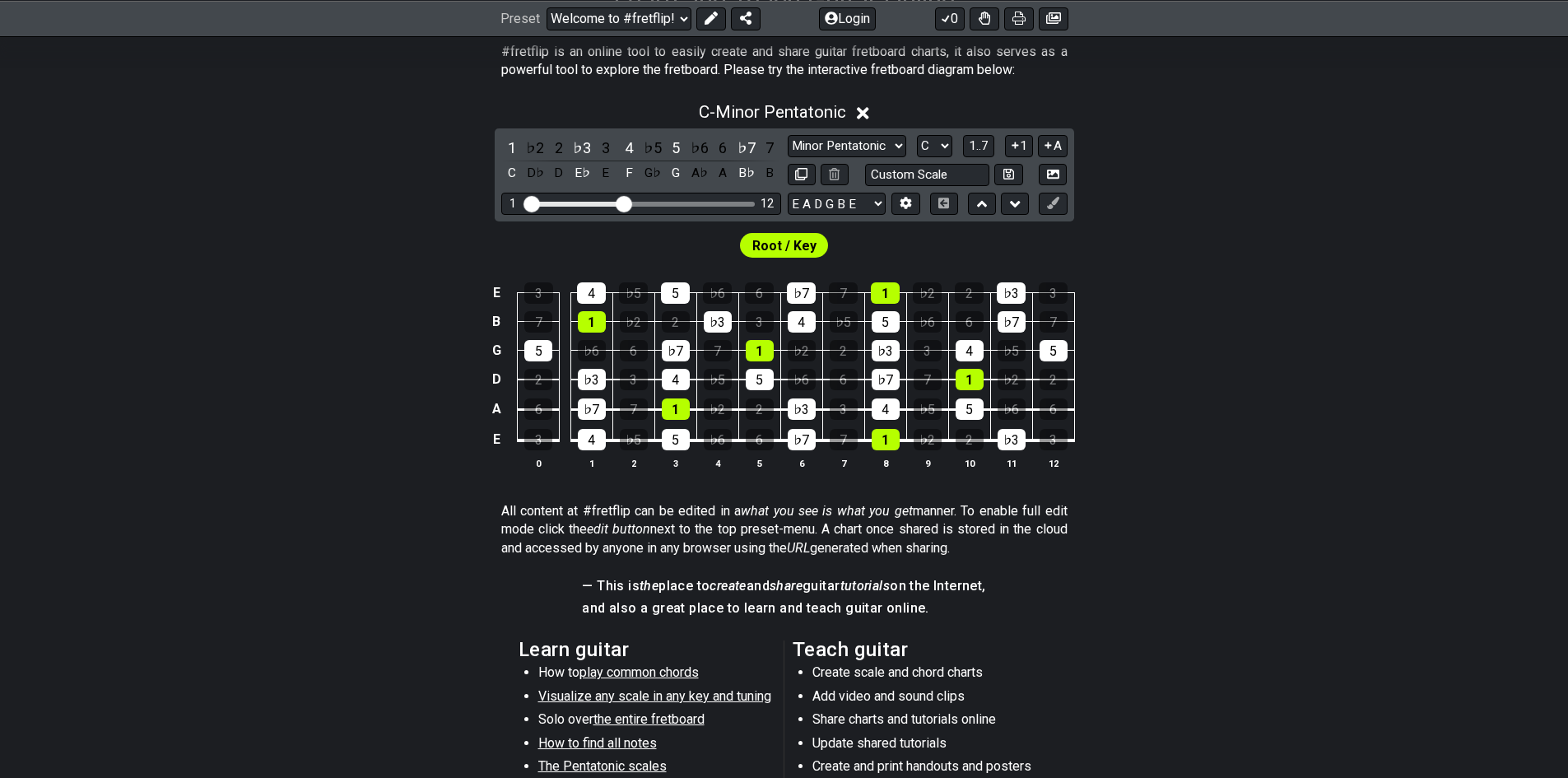
scroll to position [411, 0]
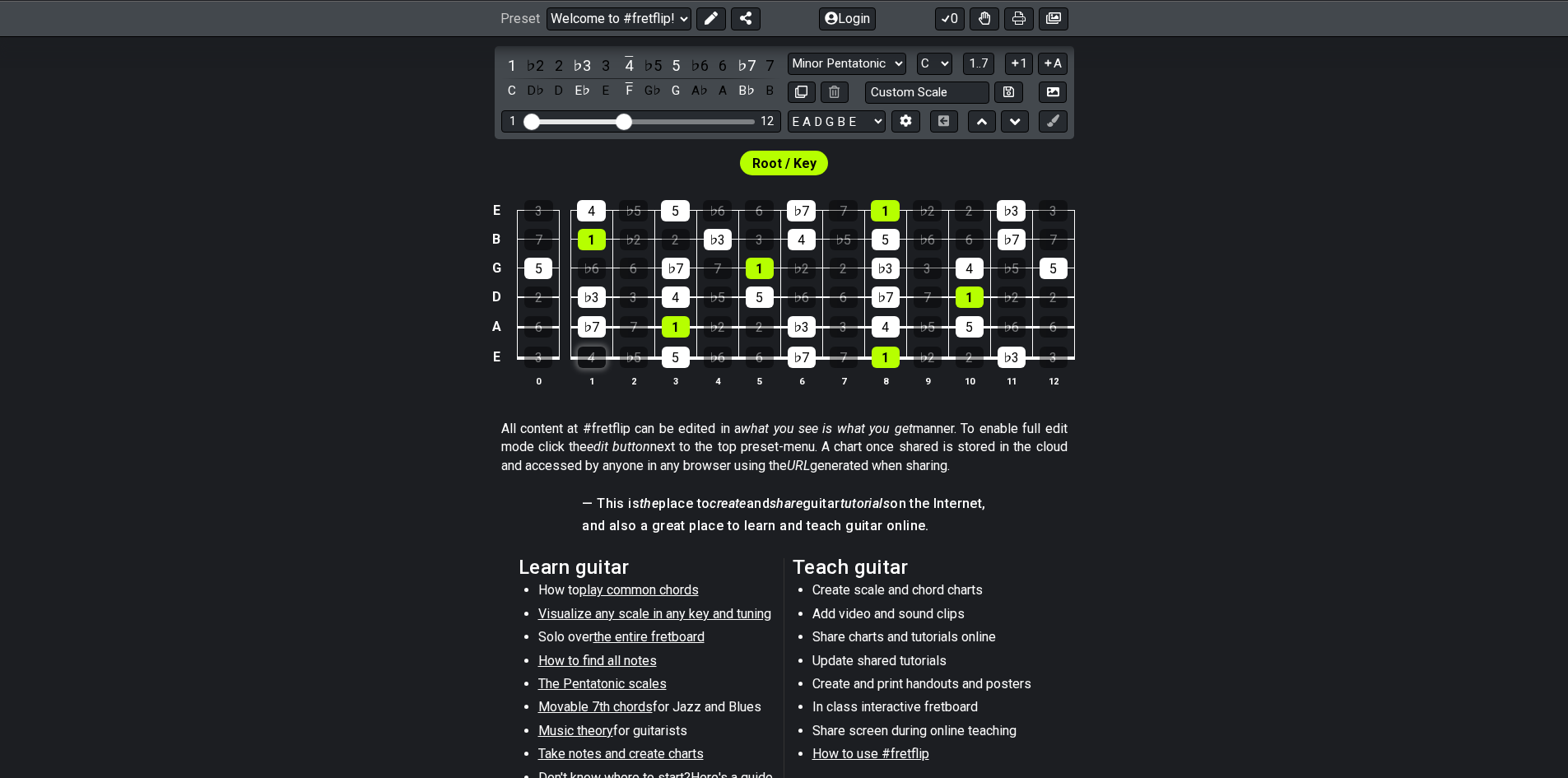
click at [596, 362] on div "4" at bounding box center [592, 357] width 28 height 21
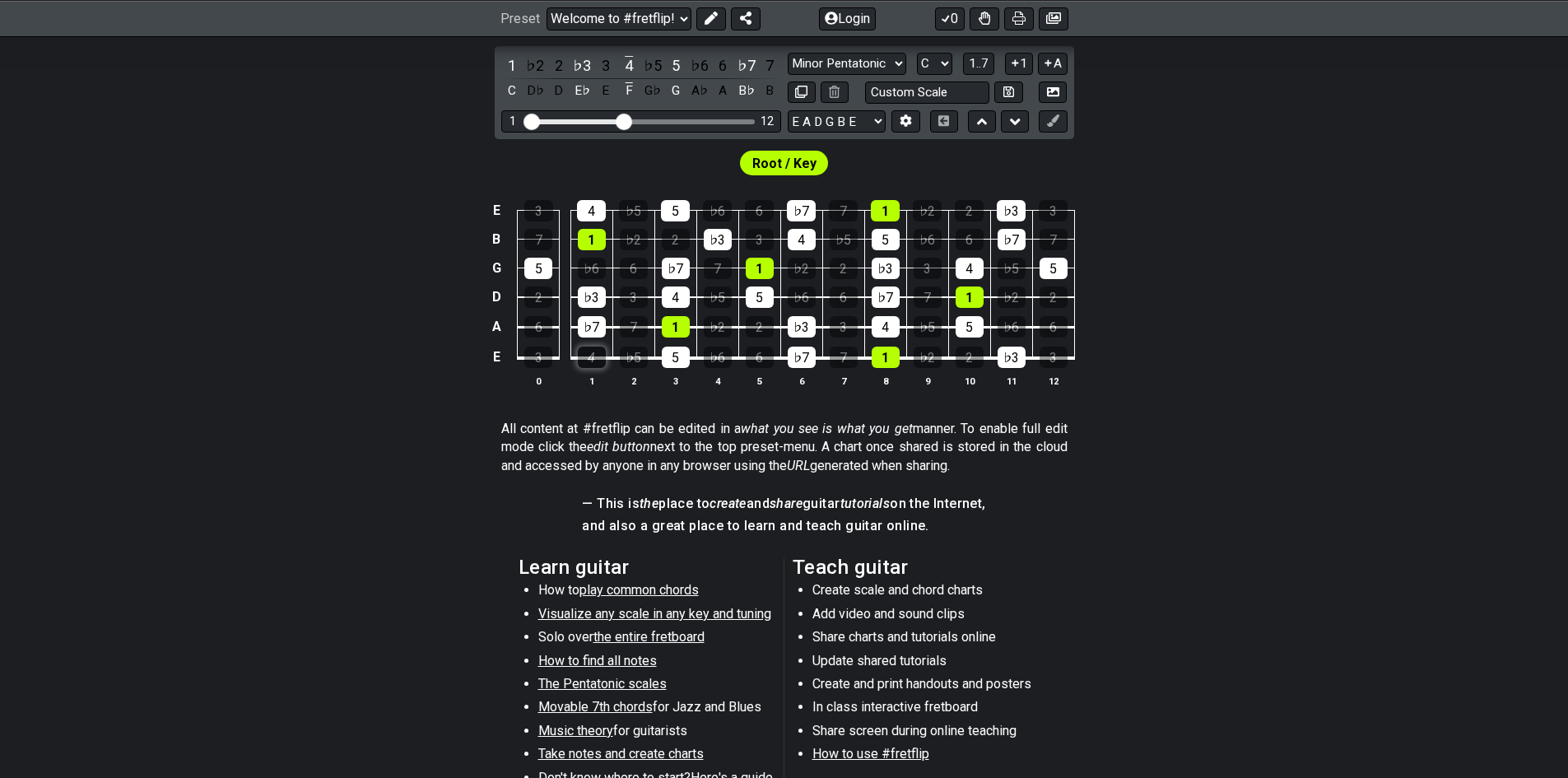
click at [596, 362] on div "4" at bounding box center [592, 357] width 28 height 21
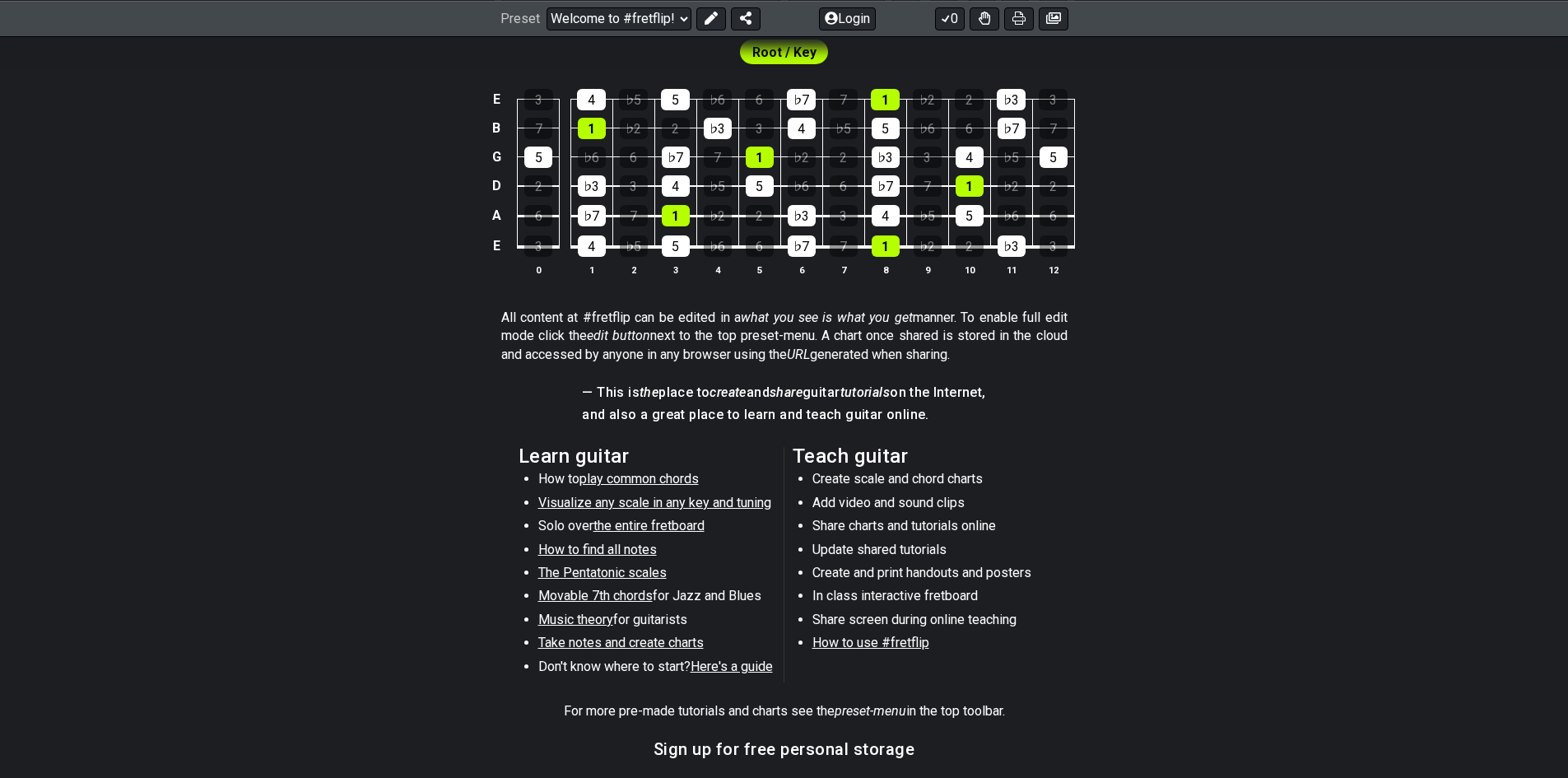
scroll to position [494, 0]
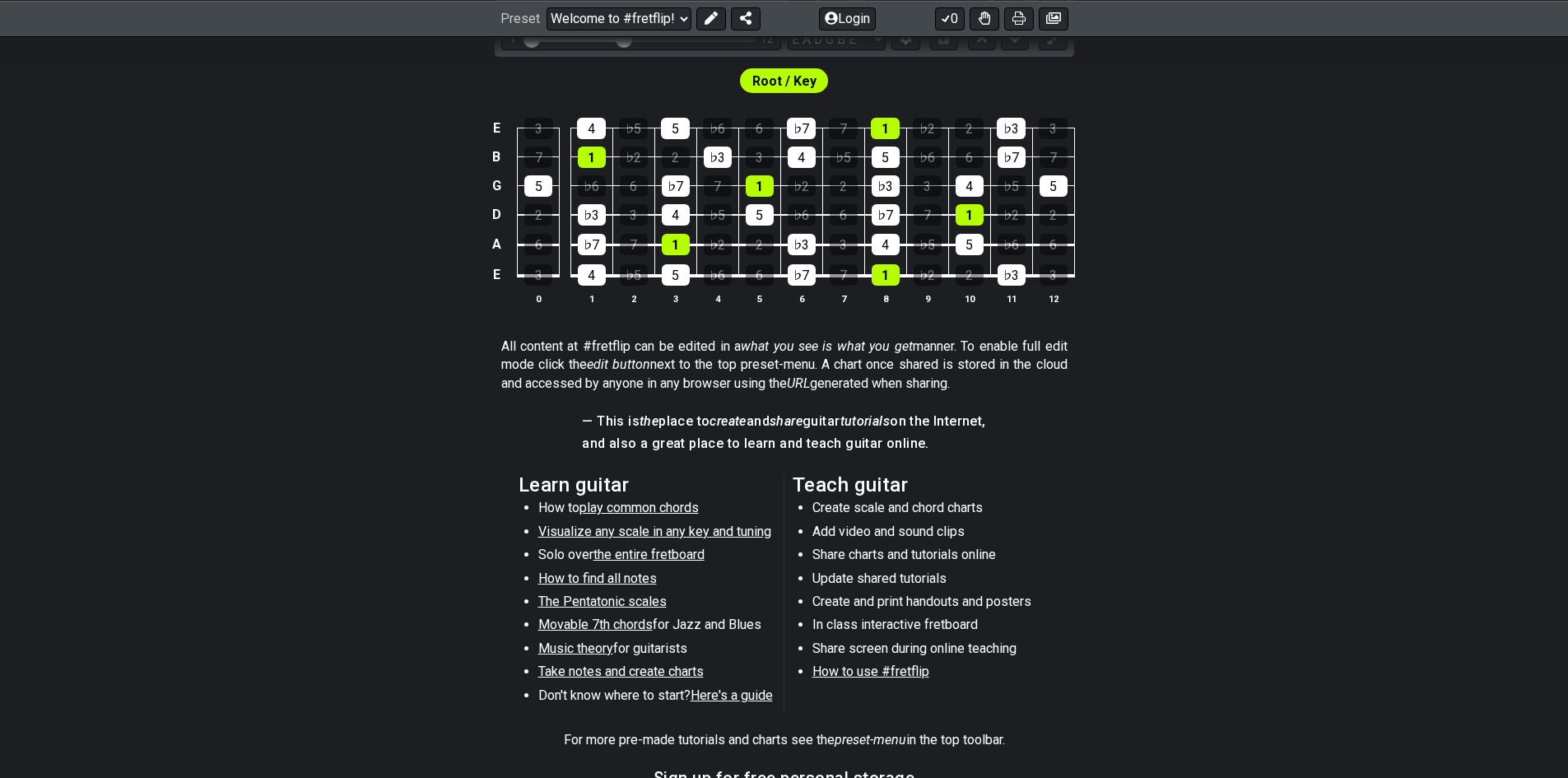
click at [722, 690] on span "Here's a guide" at bounding box center [732, 696] width 82 height 15
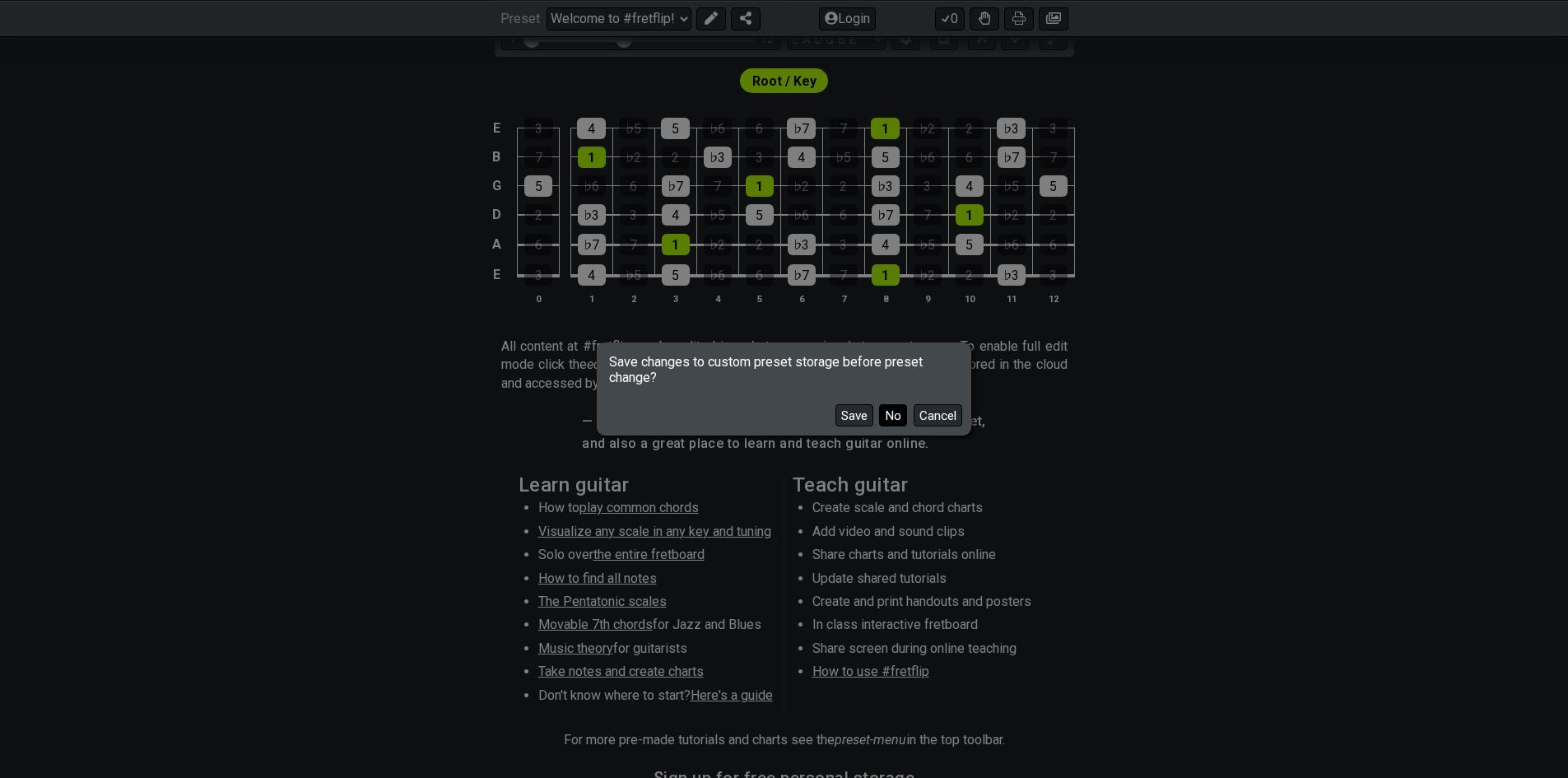
click at [879, 413] on button "No" at bounding box center [893, 416] width 28 height 22
select select "/beginner-guitar"
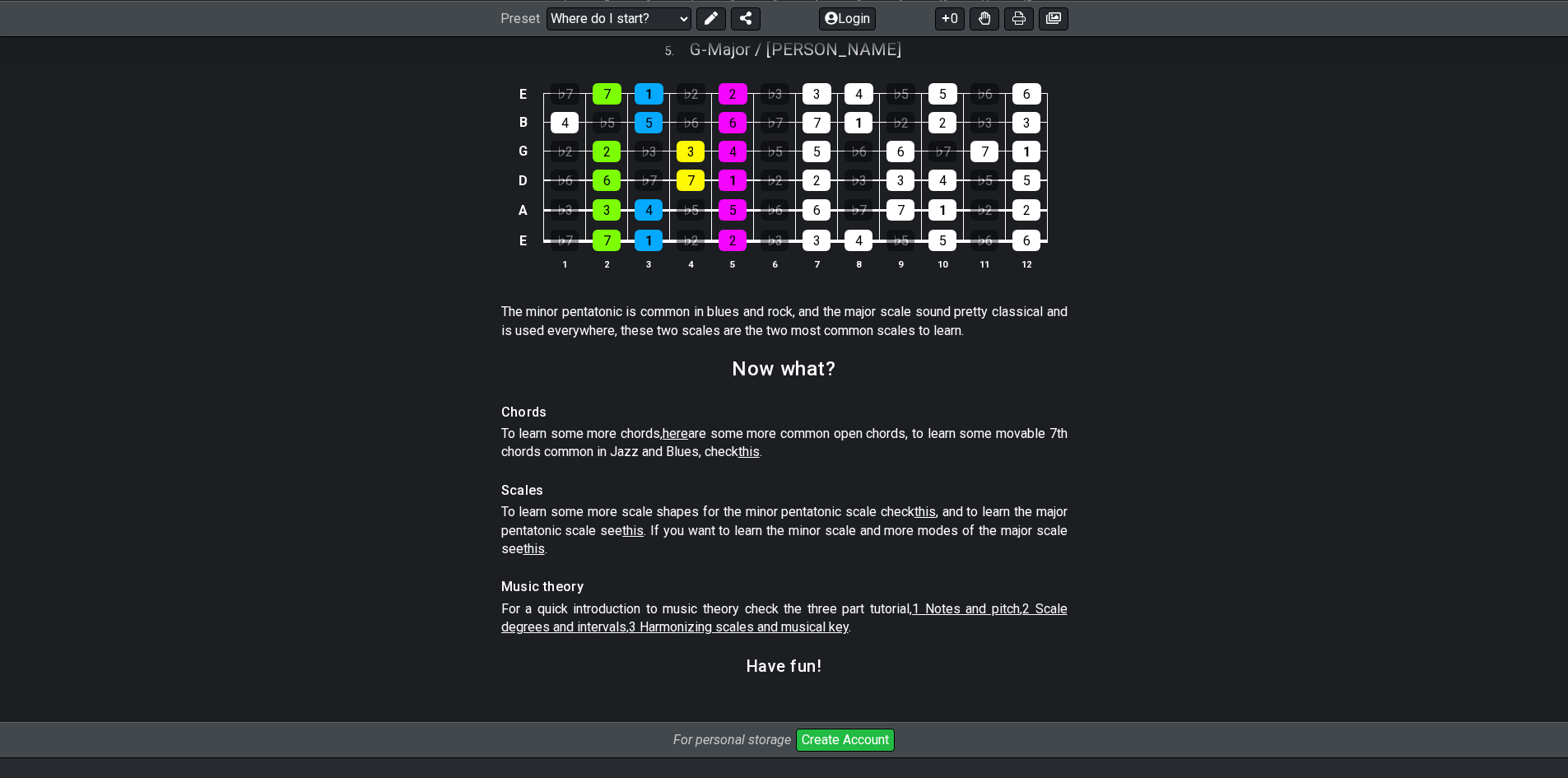
scroll to position [2223, 0]
